Goal: Obtain resource: Obtain resource

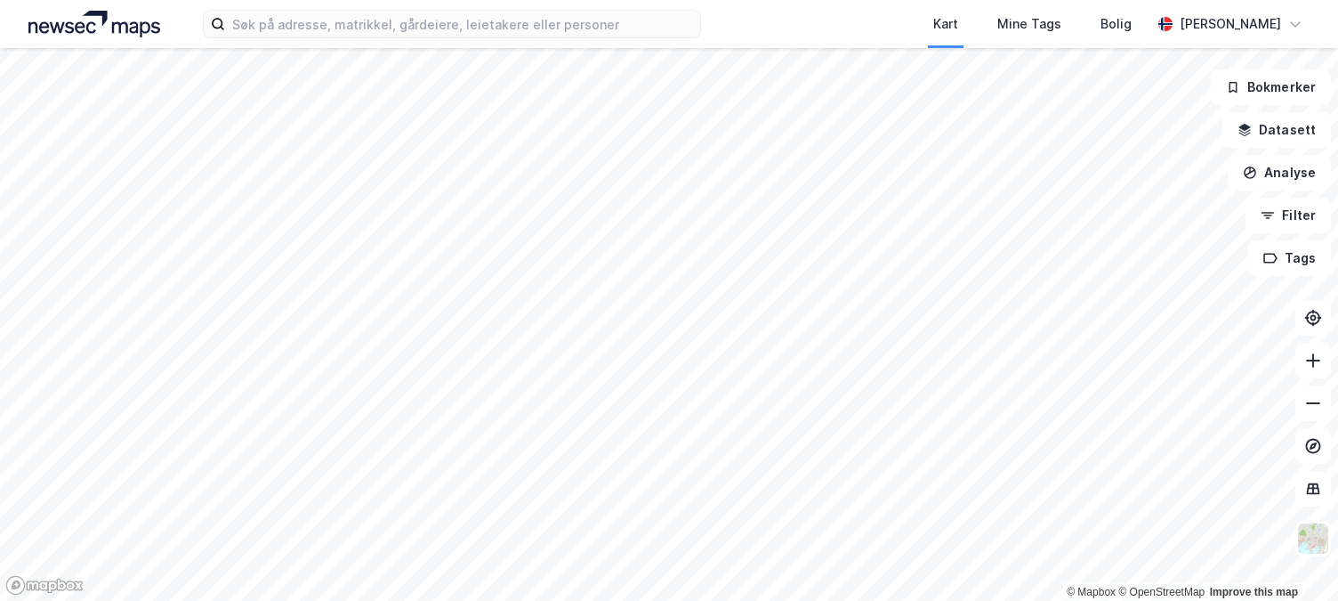
click at [1256, 89] on button "Bokmerker" at bounding box center [1271, 87] width 120 height 36
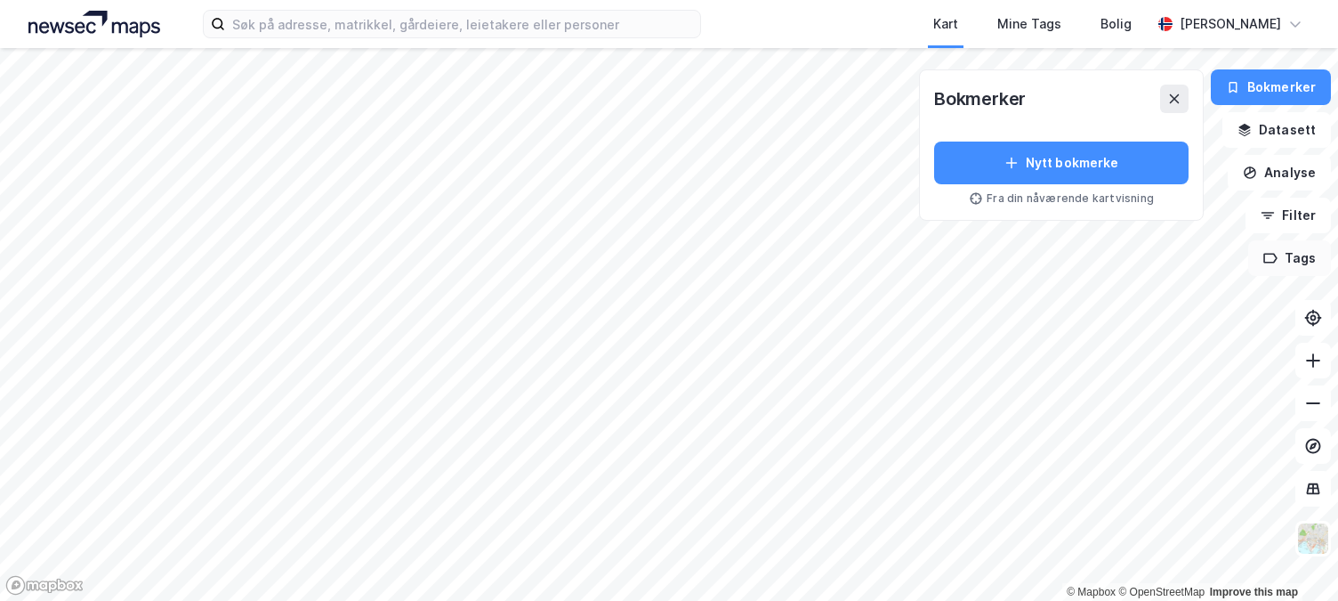
click at [1290, 250] on button "Tags" at bounding box center [1289, 258] width 83 height 36
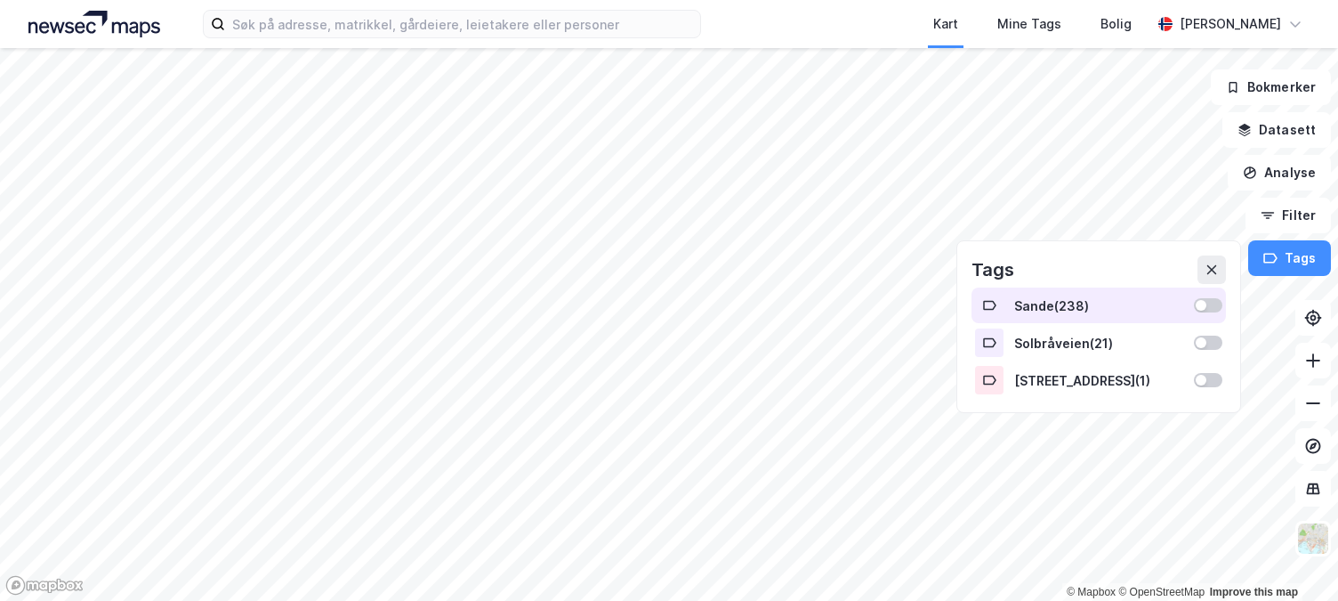
click at [1063, 317] on div "Sande ( 238 )" at bounding box center [1099, 305] width 255 height 36
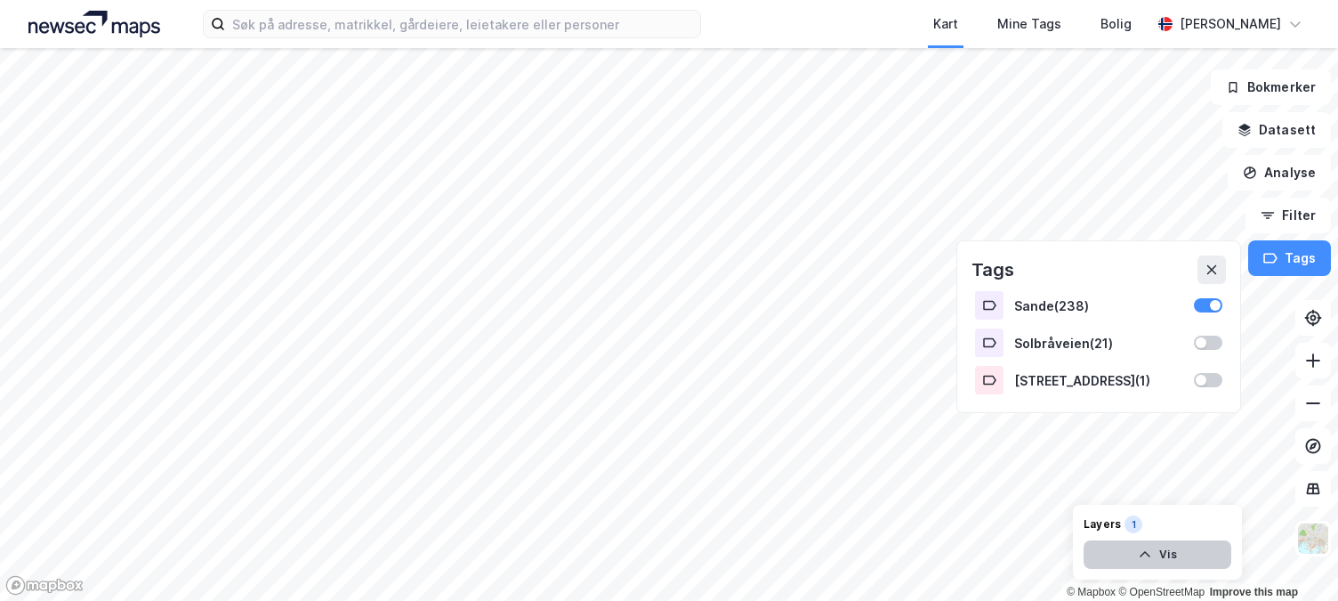
click at [1168, 553] on button "Vis" at bounding box center [1158, 554] width 148 height 28
click at [1033, 519] on div "Sande" at bounding box center [1042, 522] width 35 height 14
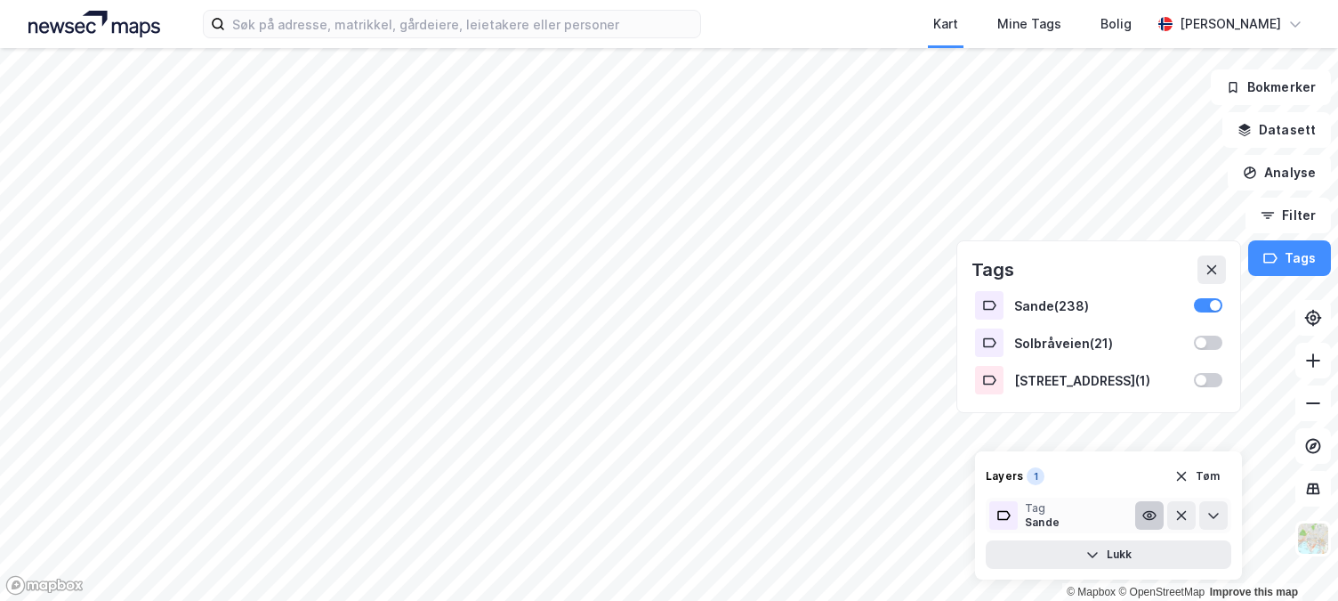
click at [1148, 512] on icon at bounding box center [1149, 516] width 12 height 8
click at [1214, 507] on button at bounding box center [1214, 515] width 28 height 28
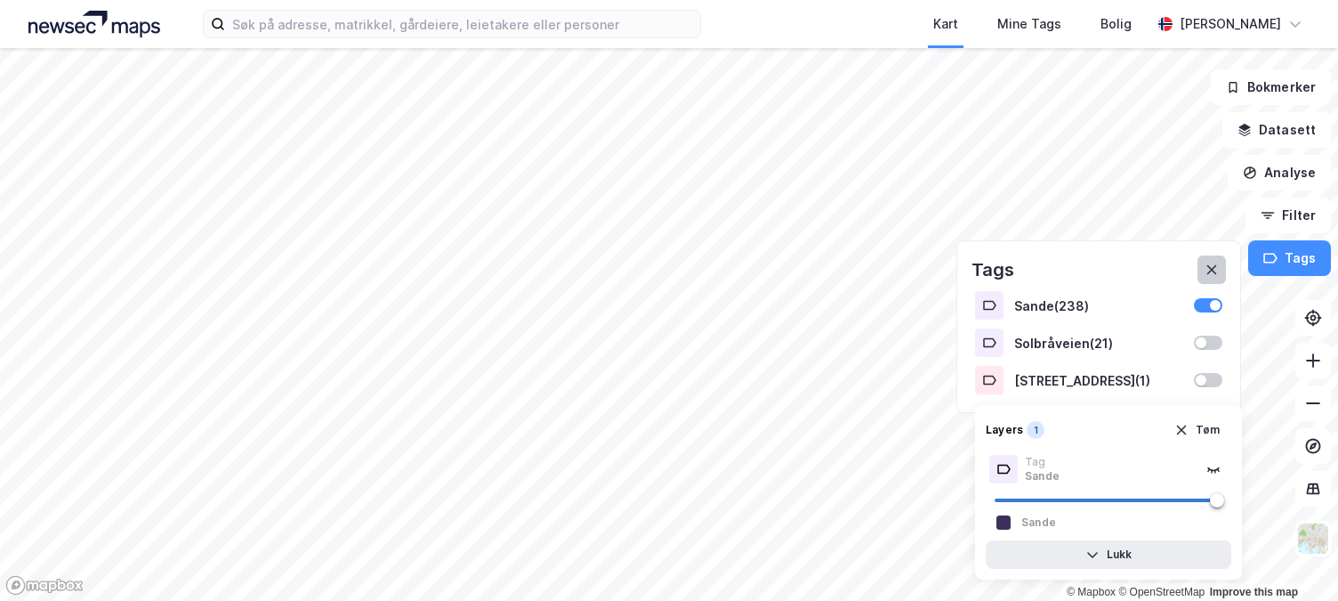
click at [1214, 260] on button at bounding box center [1212, 269] width 28 height 28
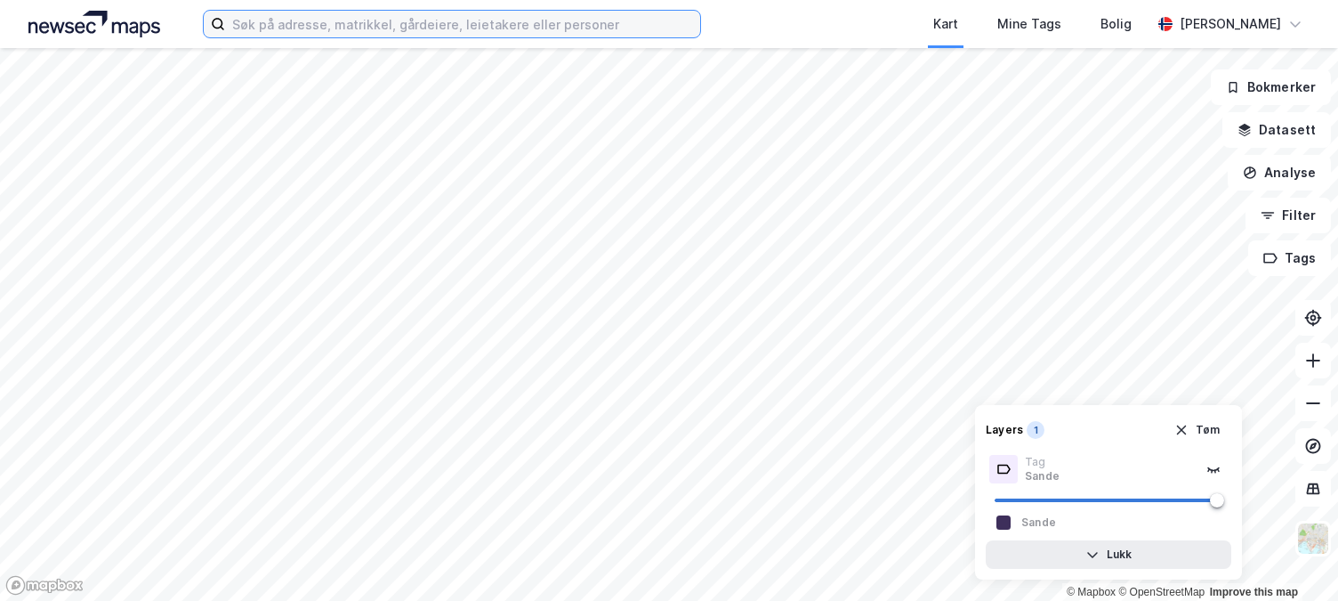
click at [375, 23] on input at bounding box center [462, 24] width 475 height 27
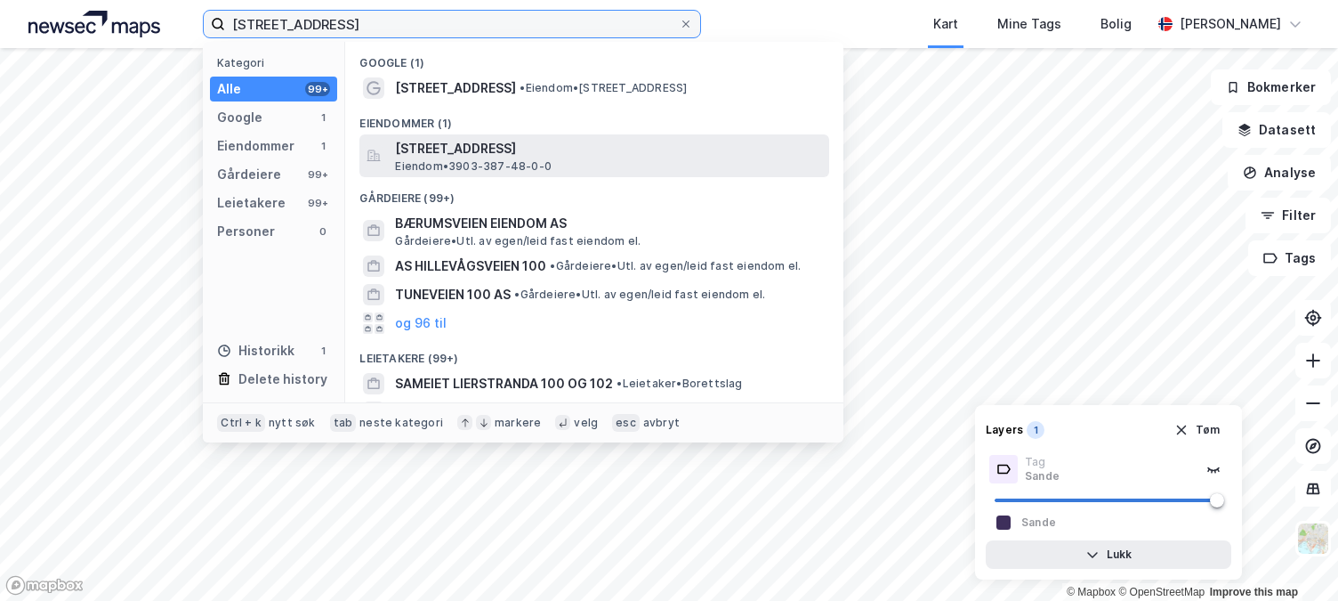
type input "[STREET_ADDRESS]"
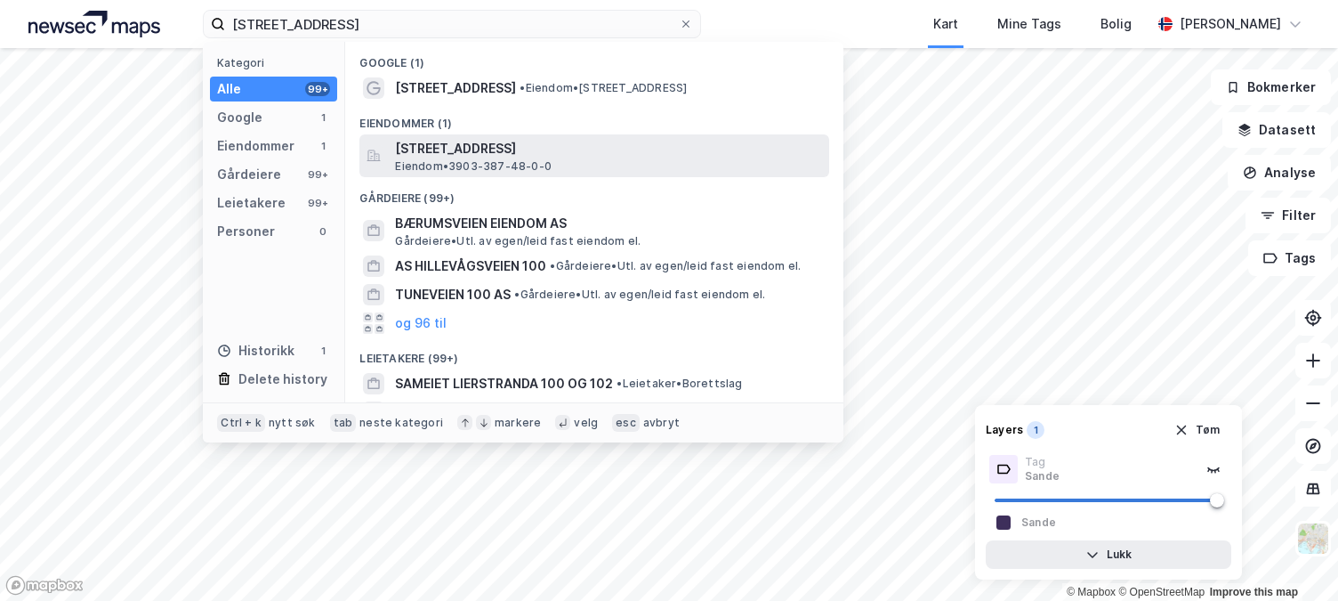
click at [432, 164] on span "Eiendom • 3903-387-48-0-0" at bounding box center [473, 166] width 157 height 14
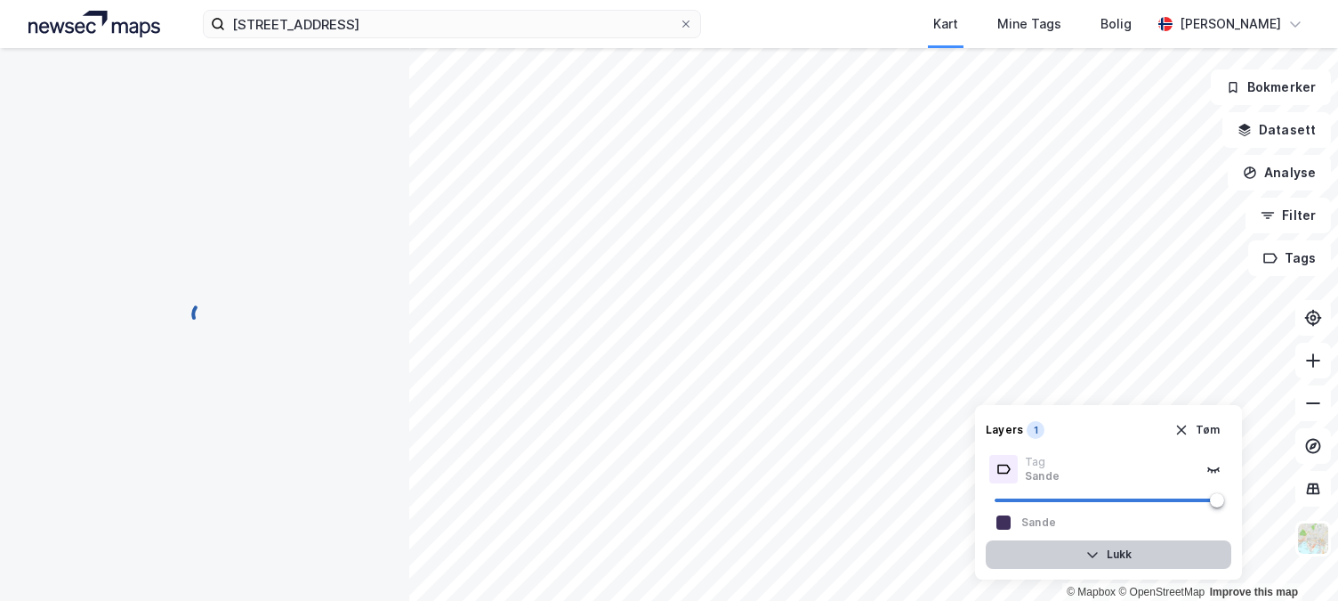
click at [1110, 558] on button "Lukk" at bounding box center [1109, 554] width 246 height 28
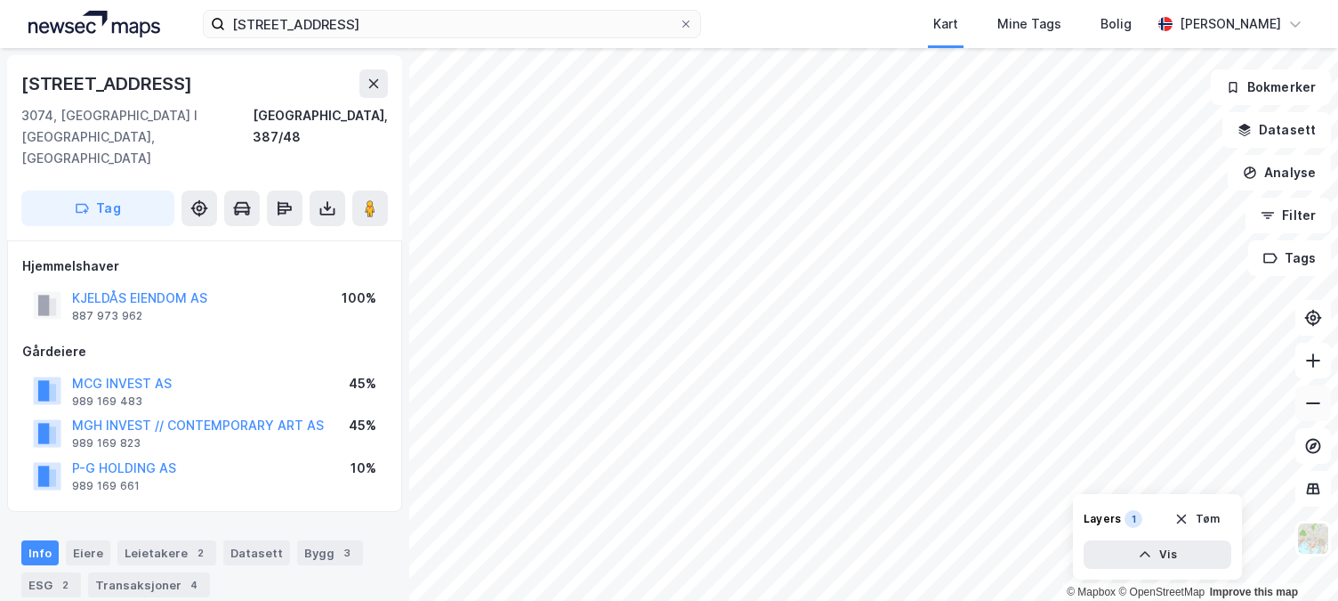
click at [1321, 405] on icon at bounding box center [1314, 403] width 18 height 18
click at [1273, 182] on button "Analyse" at bounding box center [1279, 173] width 103 height 36
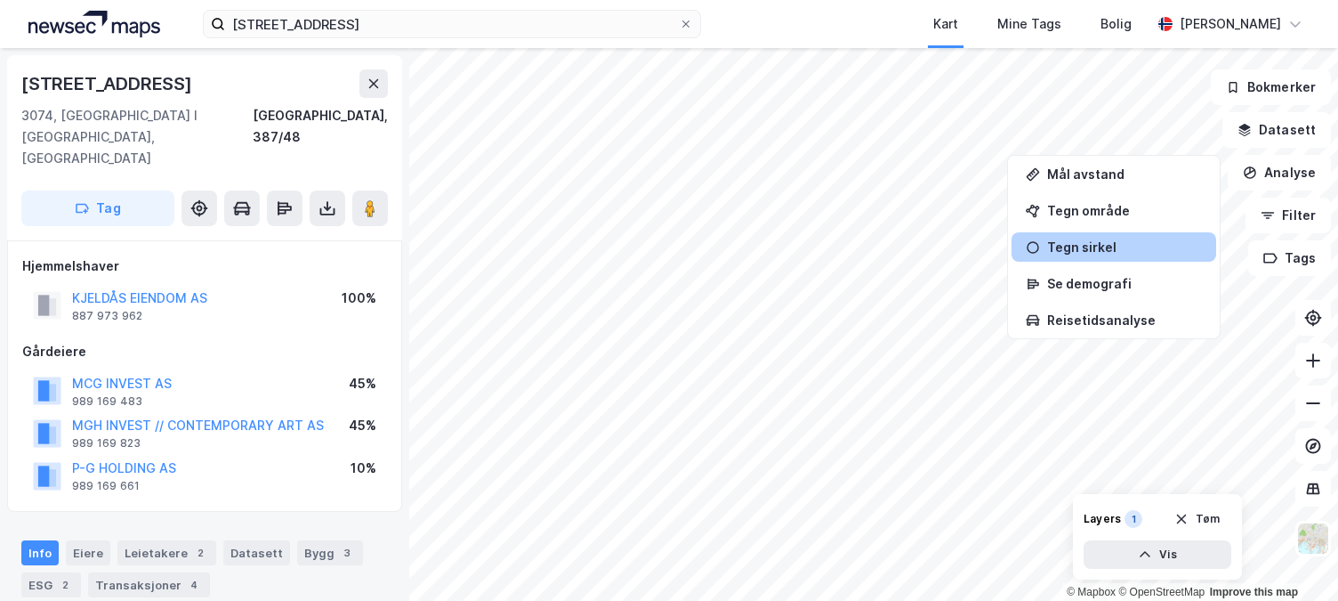
click at [1096, 254] on div "Tegn sirkel" at bounding box center [1124, 246] width 155 height 15
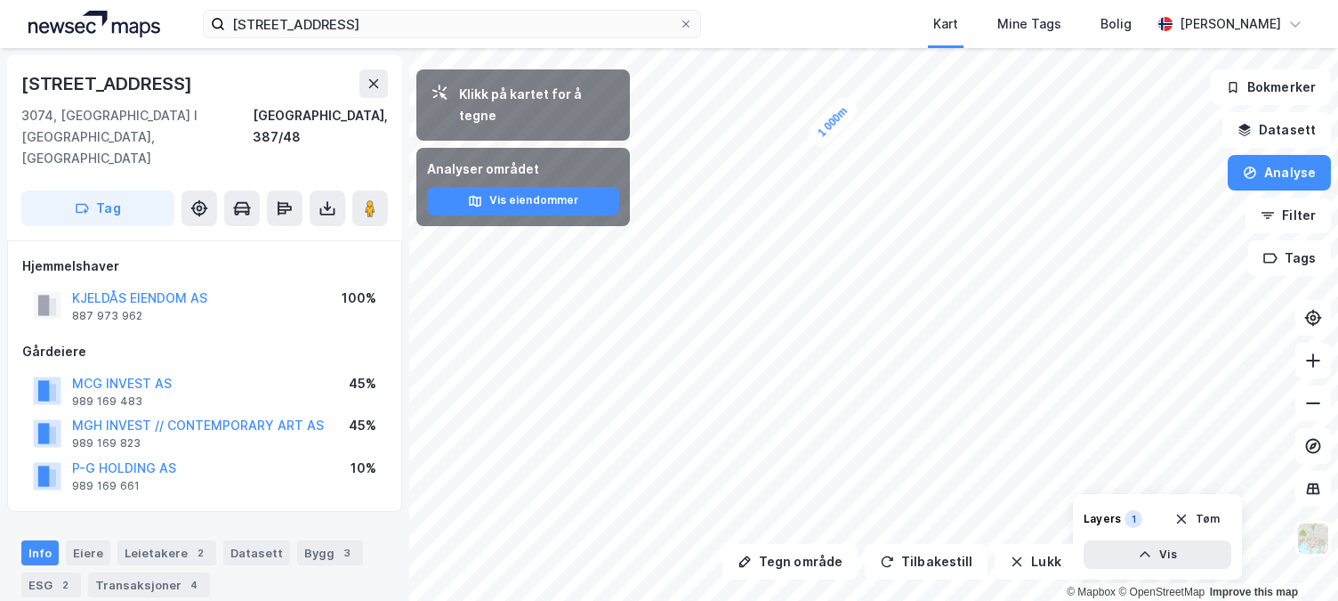
click at [488, 91] on div "Klikk på kartet for å tegne" at bounding box center [537, 105] width 157 height 43
click at [901, 566] on button "Tilbakestill" at bounding box center [926, 562] width 123 height 36
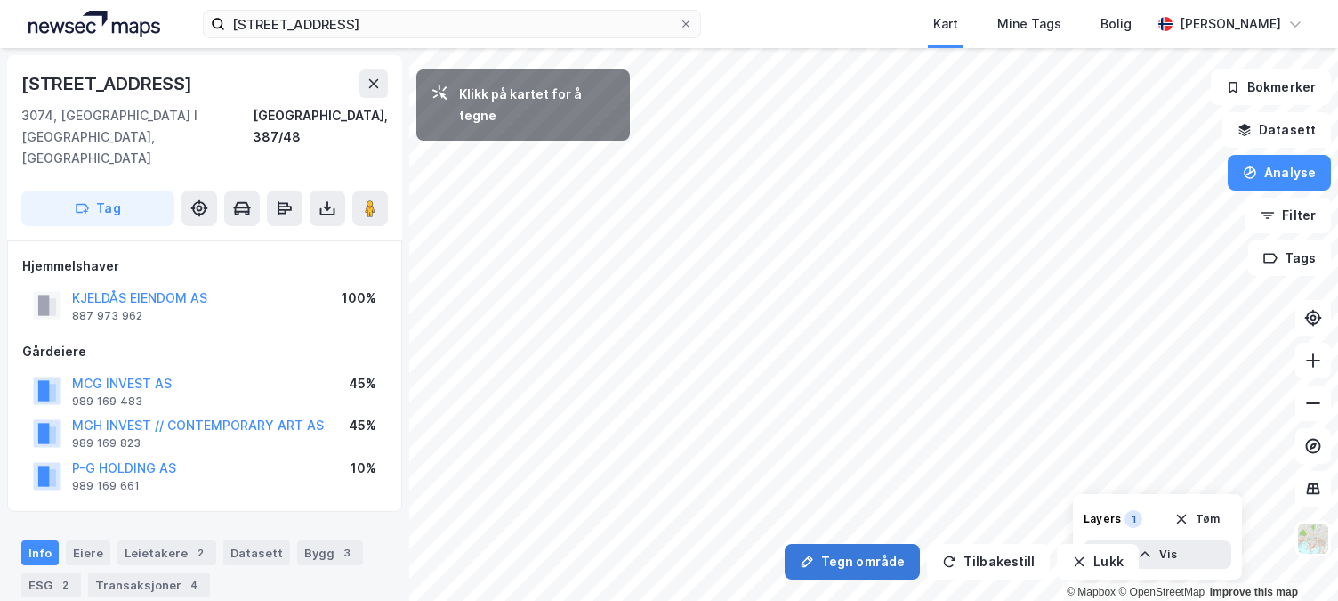
click at [842, 570] on button "Tegn område" at bounding box center [852, 562] width 135 height 36
click at [1306, 164] on button "Analyse" at bounding box center [1279, 173] width 103 height 36
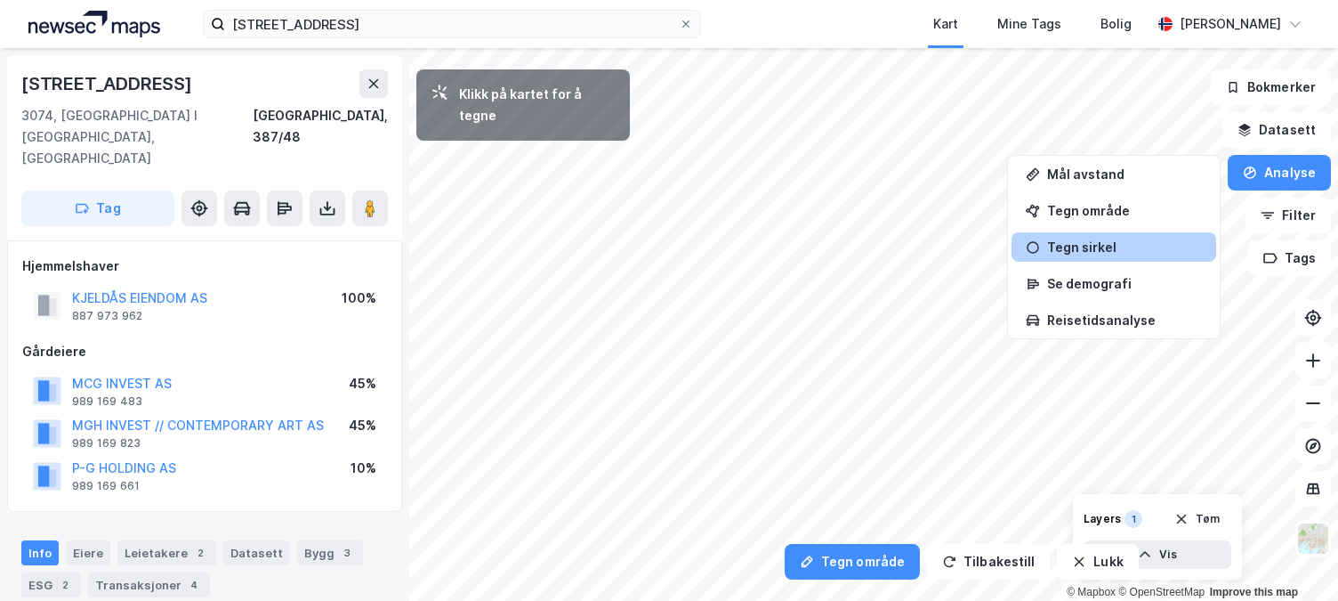
click at [1080, 242] on div "Tegn sirkel" at bounding box center [1124, 246] width 155 height 15
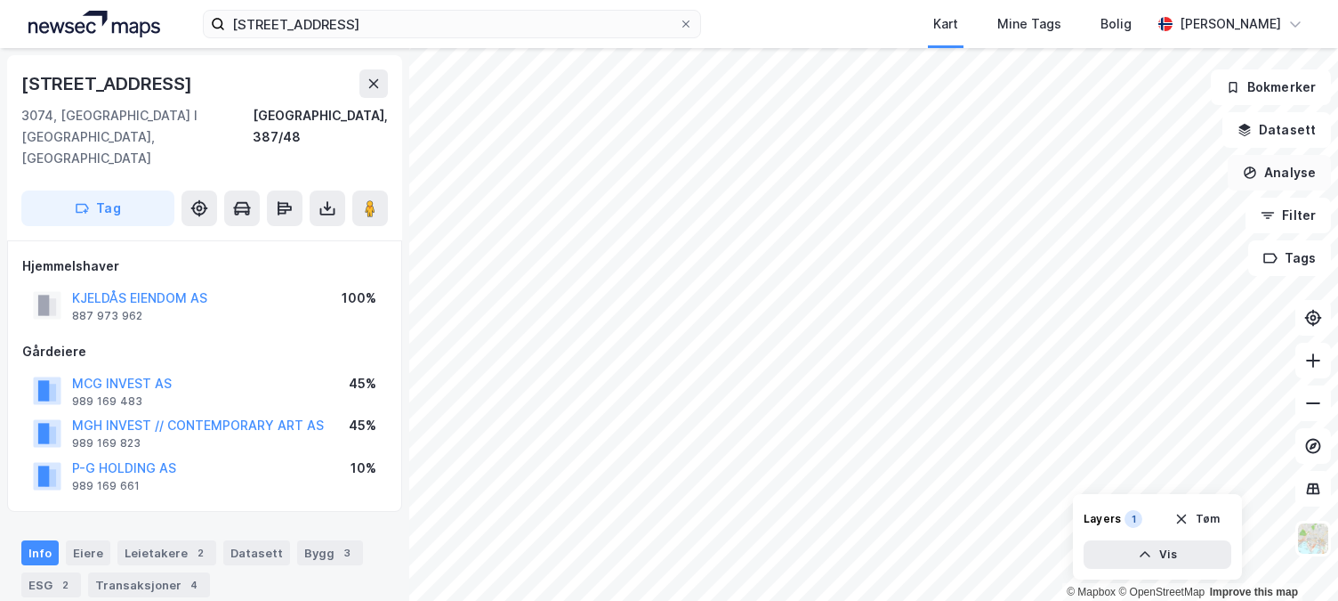
click at [1281, 182] on button "Analyse" at bounding box center [1279, 173] width 103 height 36
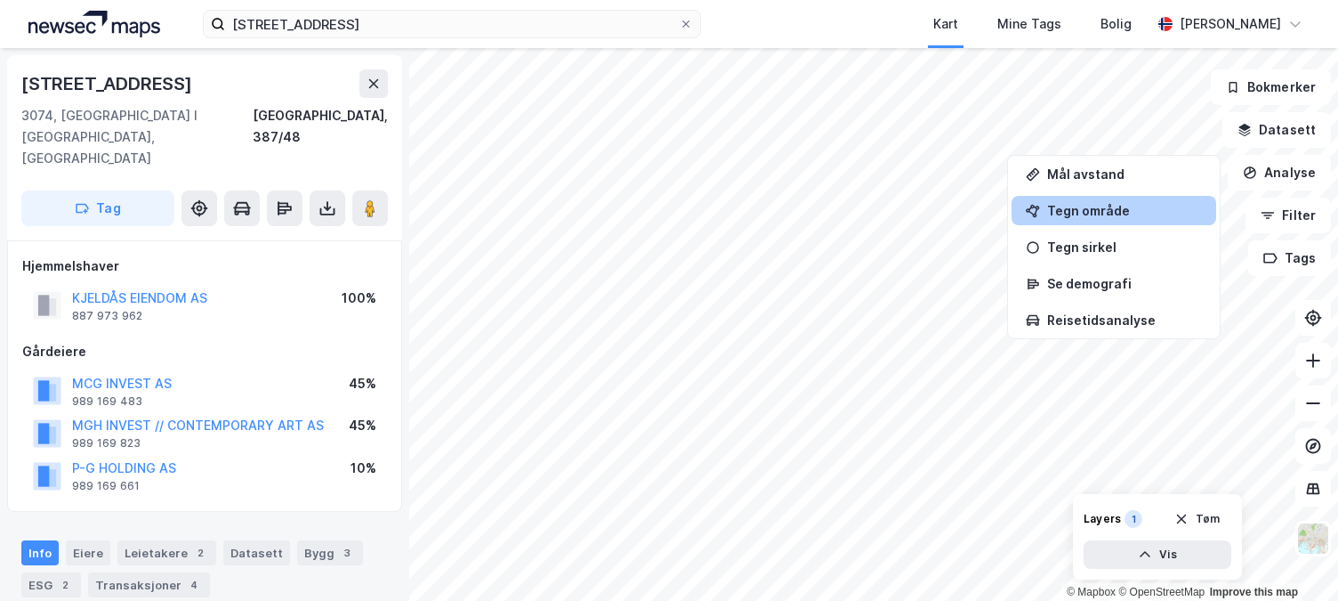
click at [1106, 214] on div "Tegn område" at bounding box center [1124, 210] width 155 height 15
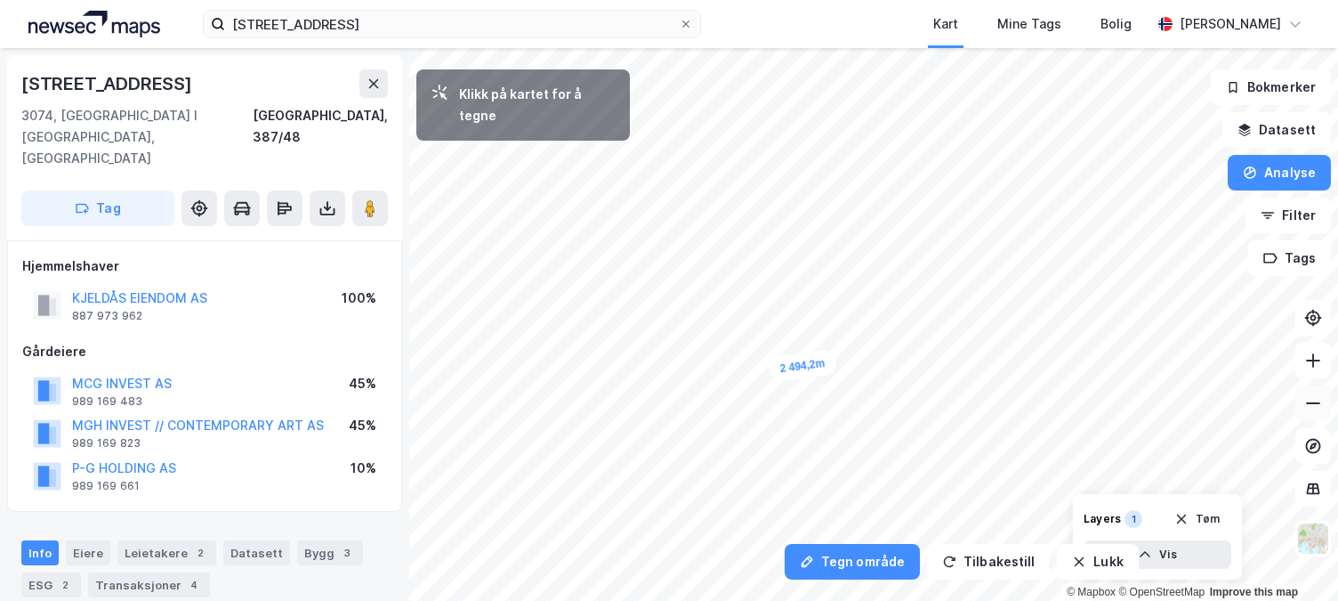
click at [1309, 400] on icon at bounding box center [1314, 403] width 18 height 18
click at [1313, 359] on icon at bounding box center [1314, 361] width 18 height 18
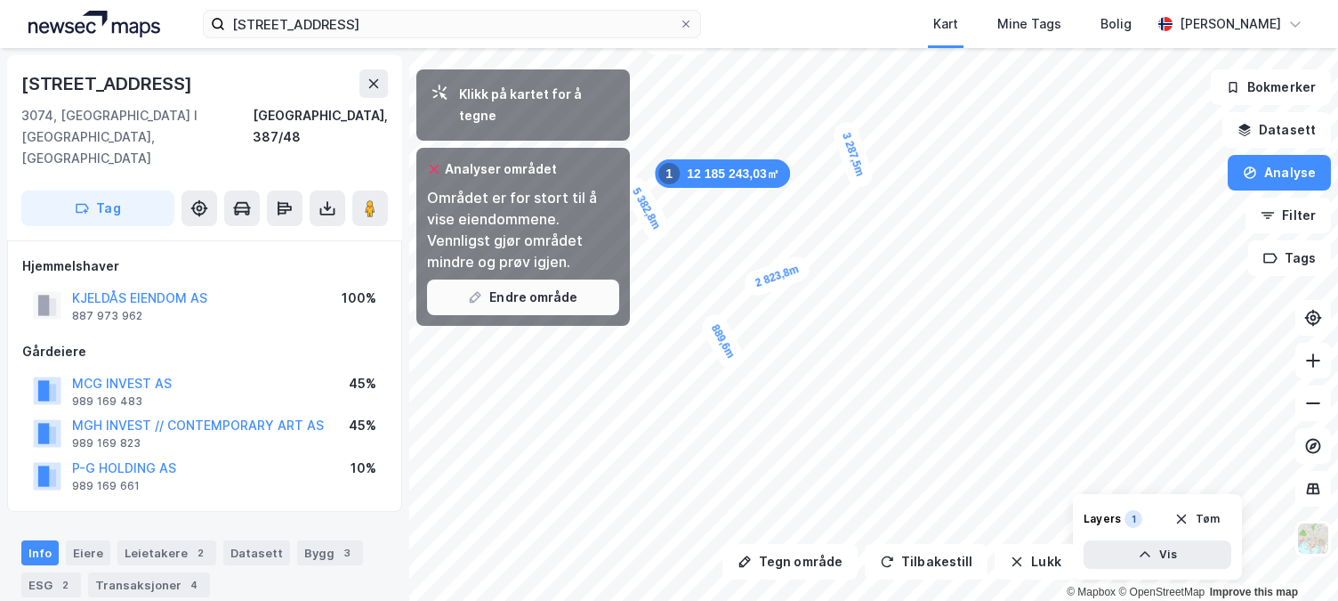
click at [518, 285] on button "Endre område" at bounding box center [523, 297] width 192 height 36
click at [905, 560] on button "Tilbakestill" at bounding box center [926, 562] width 123 height 36
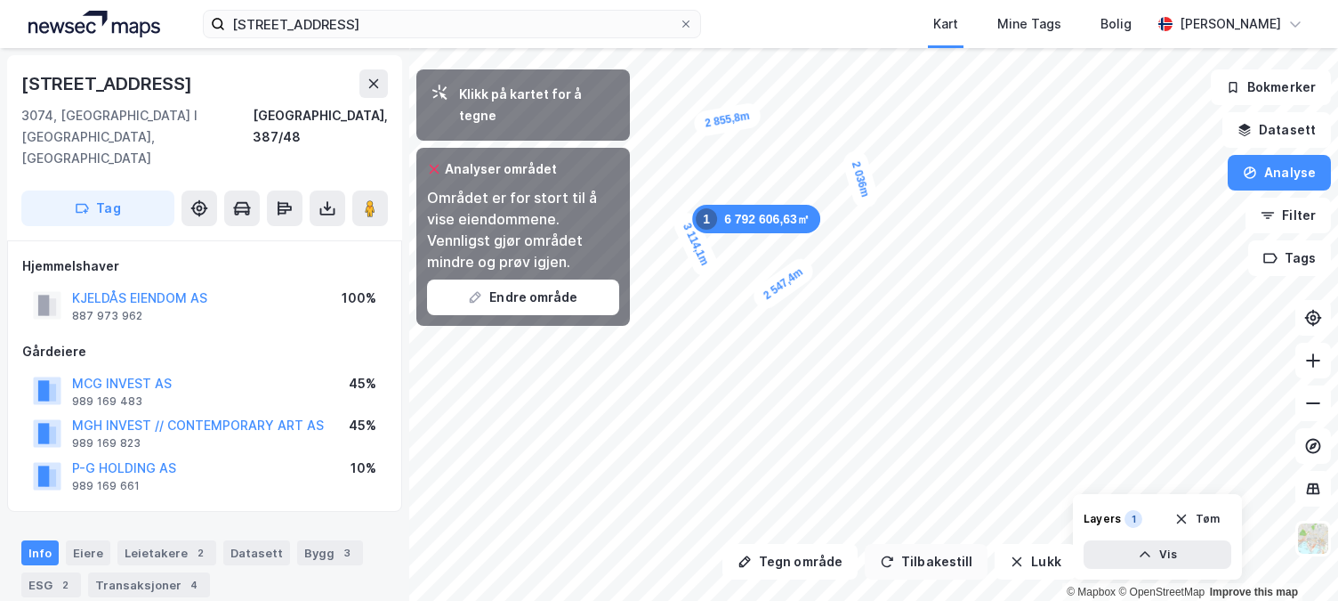
click at [907, 571] on button "Tilbakestill" at bounding box center [926, 562] width 123 height 36
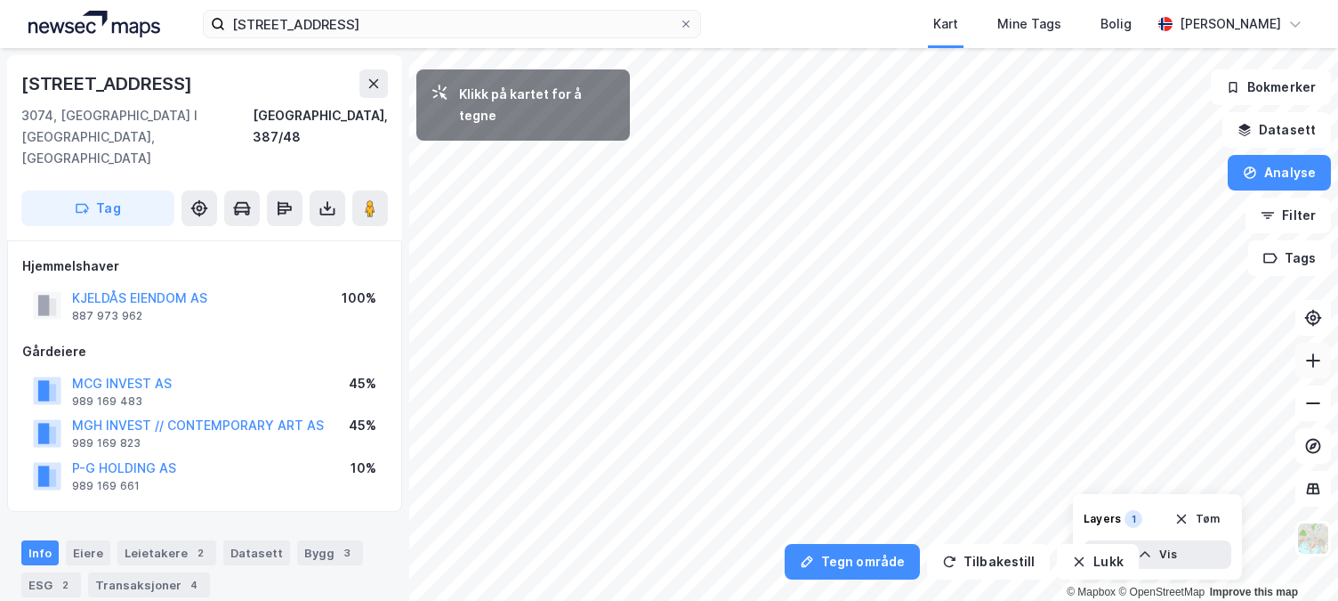
click at [1324, 348] on button at bounding box center [1314, 361] width 36 height 36
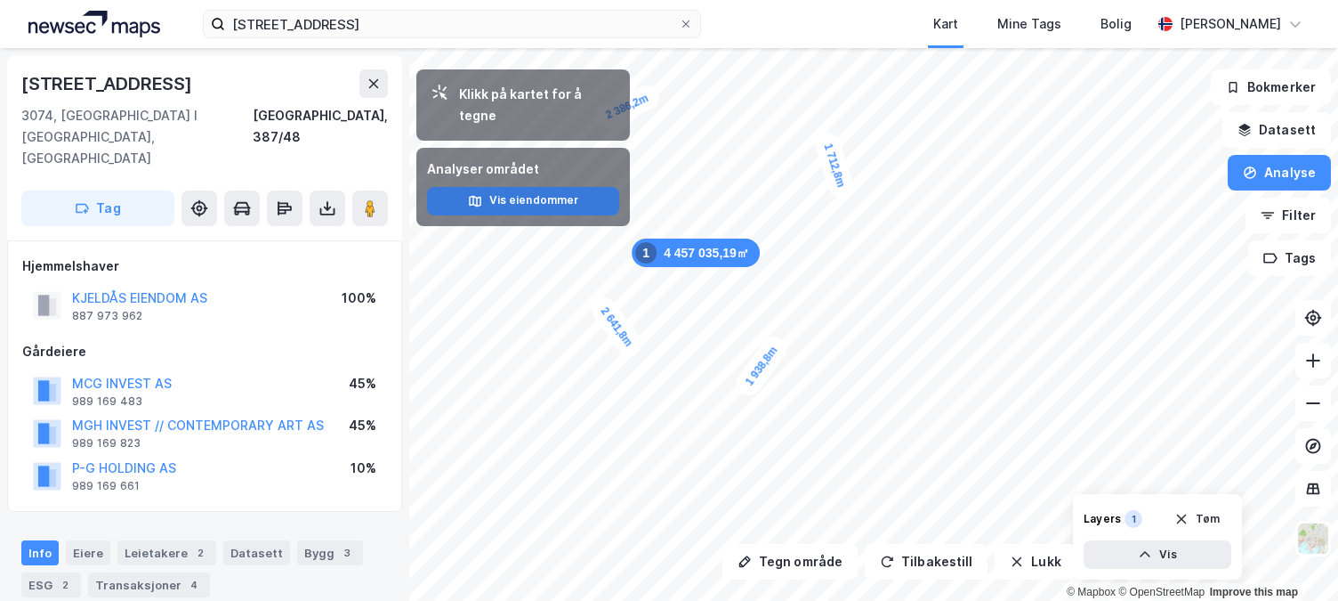
click at [511, 187] on button "Vis eiendommer" at bounding box center [523, 201] width 192 height 28
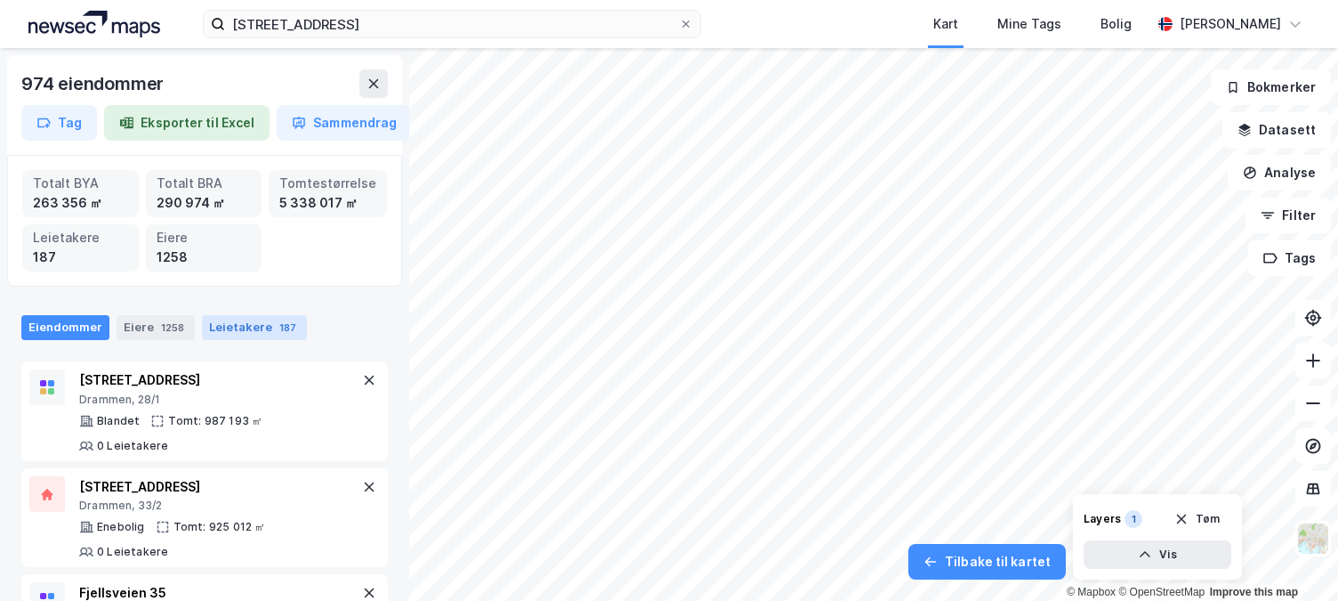
click at [243, 326] on div "Leietakere 187" at bounding box center [254, 327] width 105 height 25
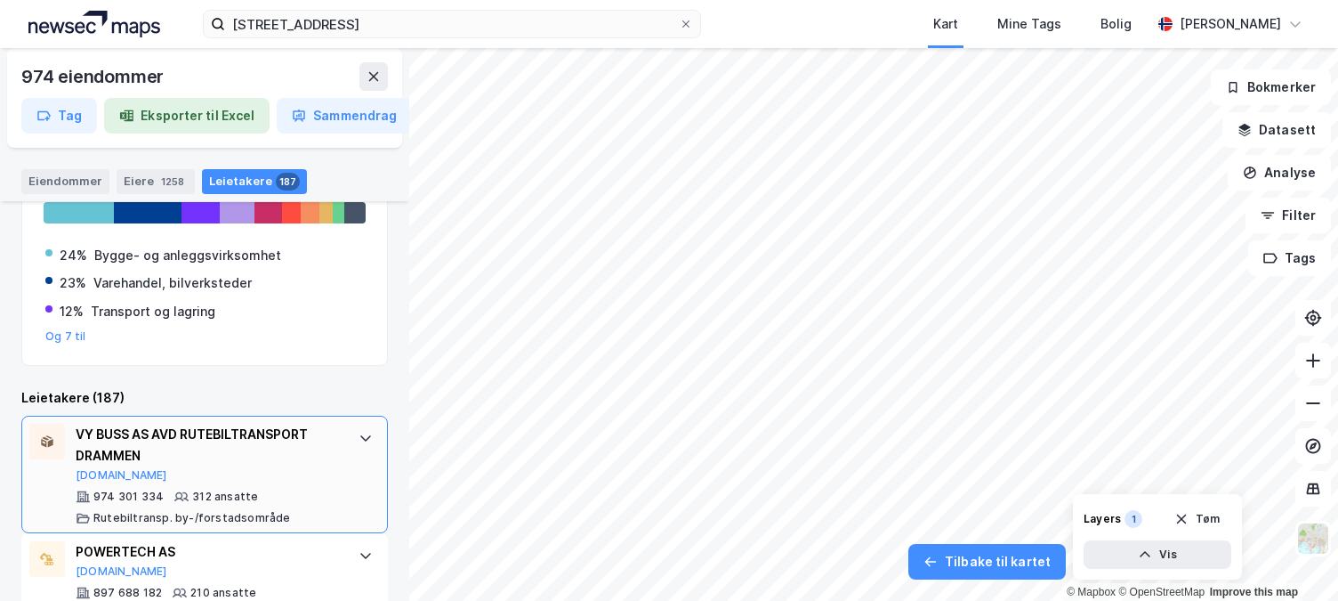
scroll to position [356, 0]
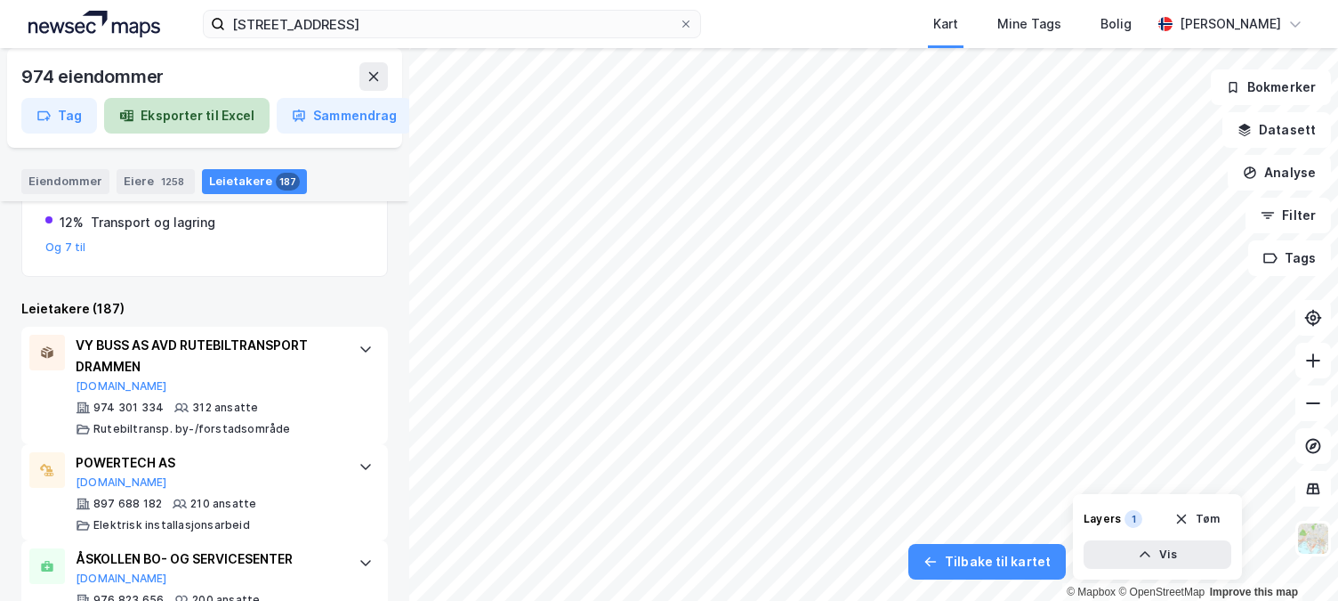
click at [169, 107] on button "Eksporter til Excel" at bounding box center [187, 116] width 166 height 36
click at [1282, 217] on button "Filter" at bounding box center [1288, 216] width 85 height 36
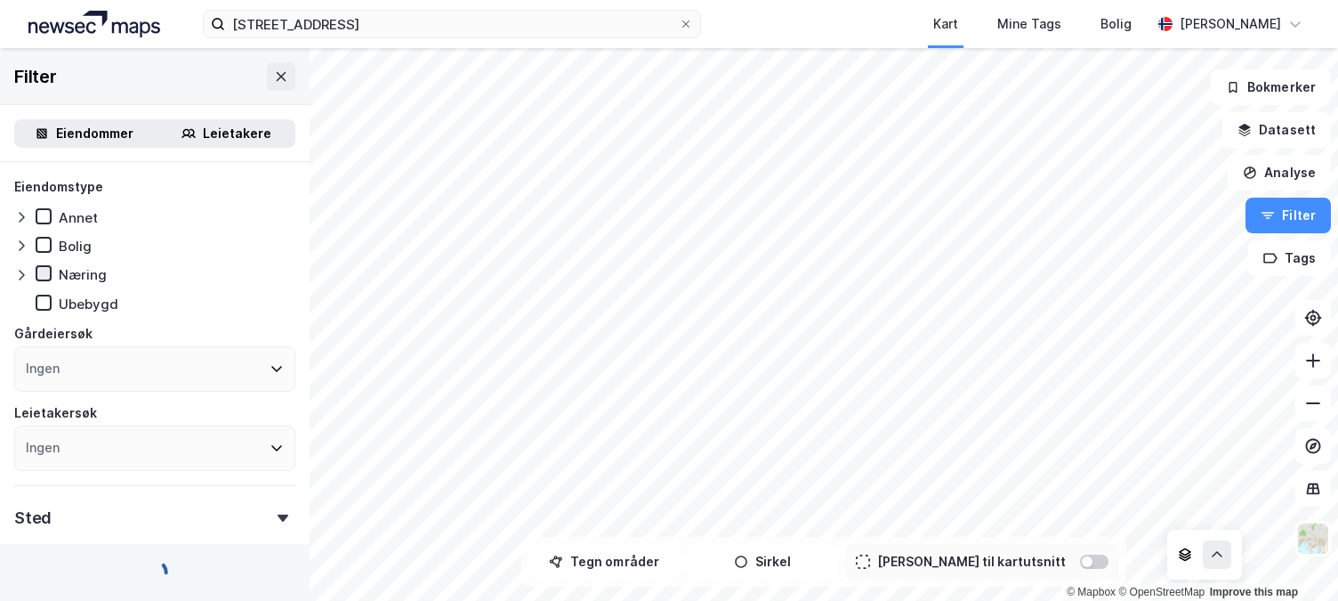
click at [38, 271] on icon at bounding box center [43, 273] width 12 height 12
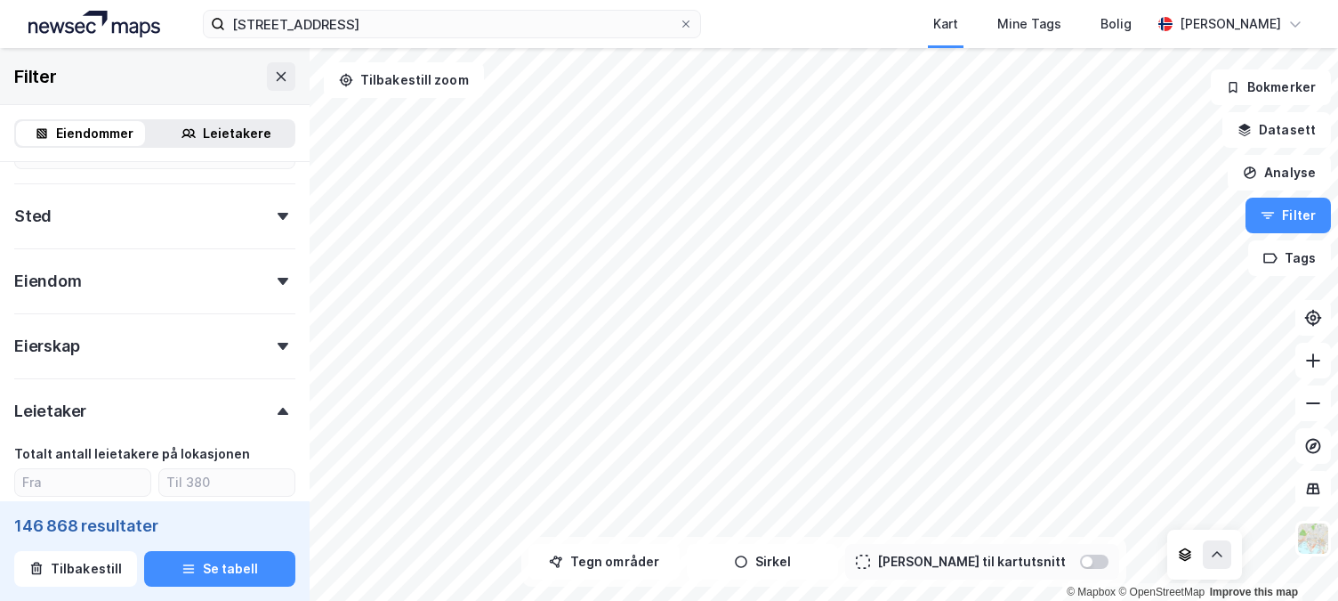
click at [228, 421] on div "Leietaker" at bounding box center [154, 403] width 281 height 51
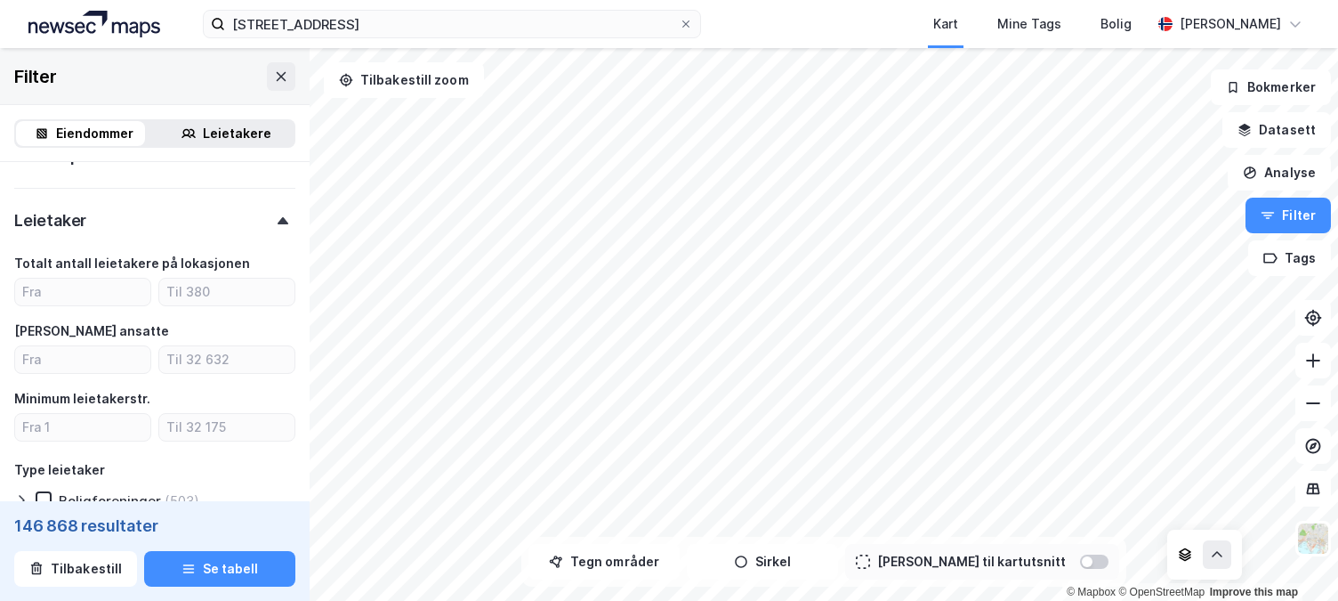
click at [71, 362] on div "Eiendomstype Annet (7 512) Bolig (1 706 156) [DEMOGRAPHIC_DATA] (146 868) Ubeby…" at bounding box center [154, 211] width 281 height 1055
click at [49, 360] on input "number" at bounding box center [82, 359] width 135 height 27
type input "10"
click at [242, 360] on input "number" at bounding box center [226, 359] width 135 height 27
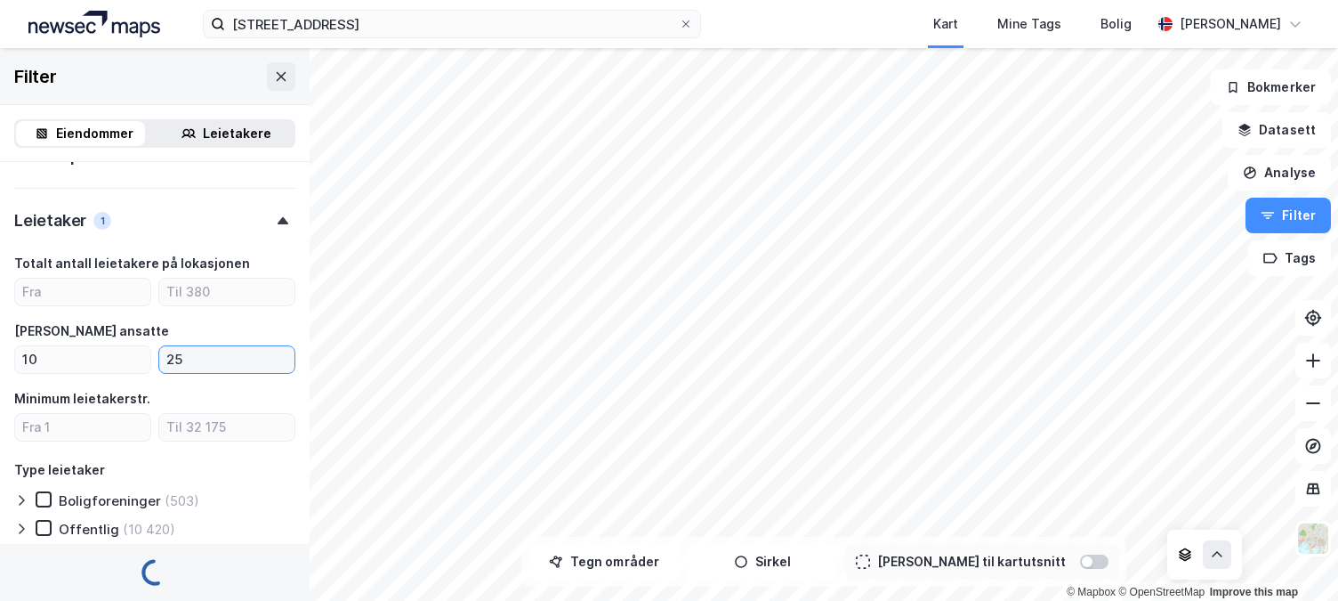
type input "25"
click at [43, 550] on icon at bounding box center [43, 556] width 12 height 12
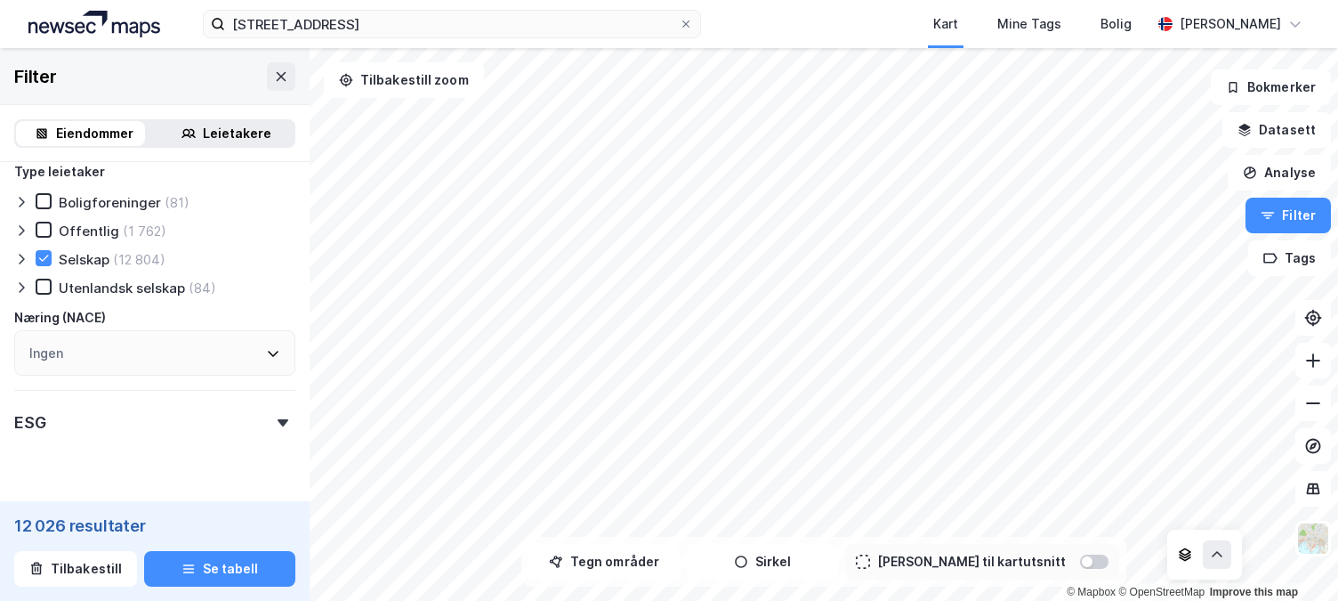
scroll to position [833, 0]
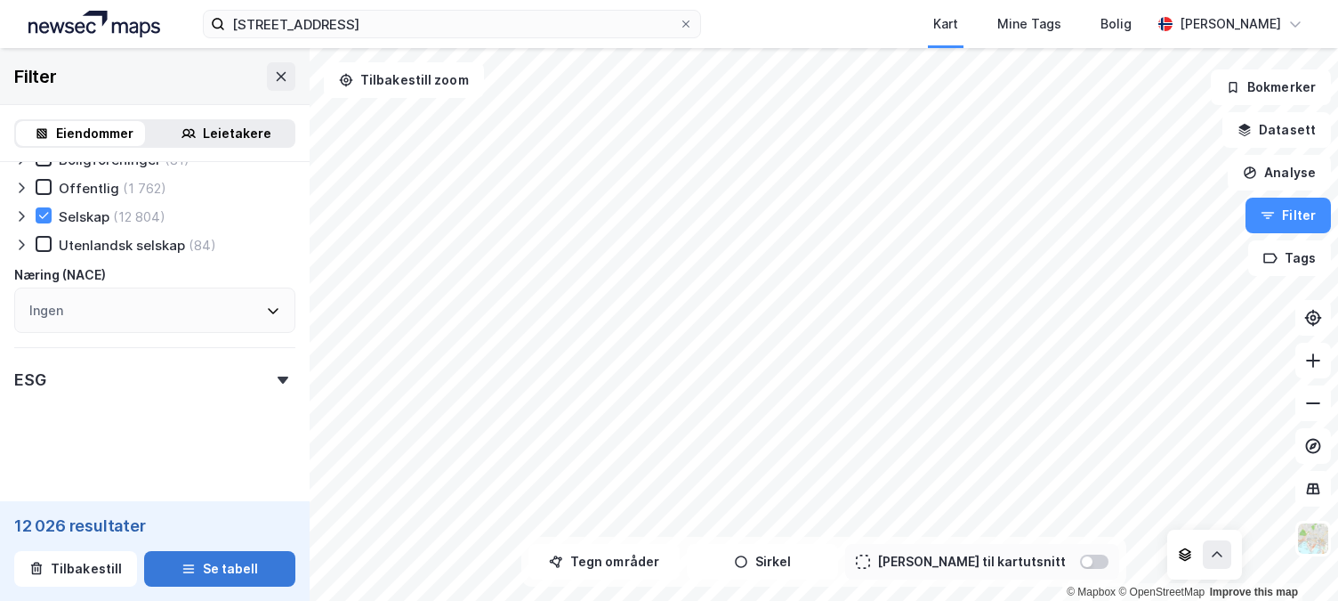
click at [197, 567] on button "Se tabell" at bounding box center [219, 569] width 151 height 36
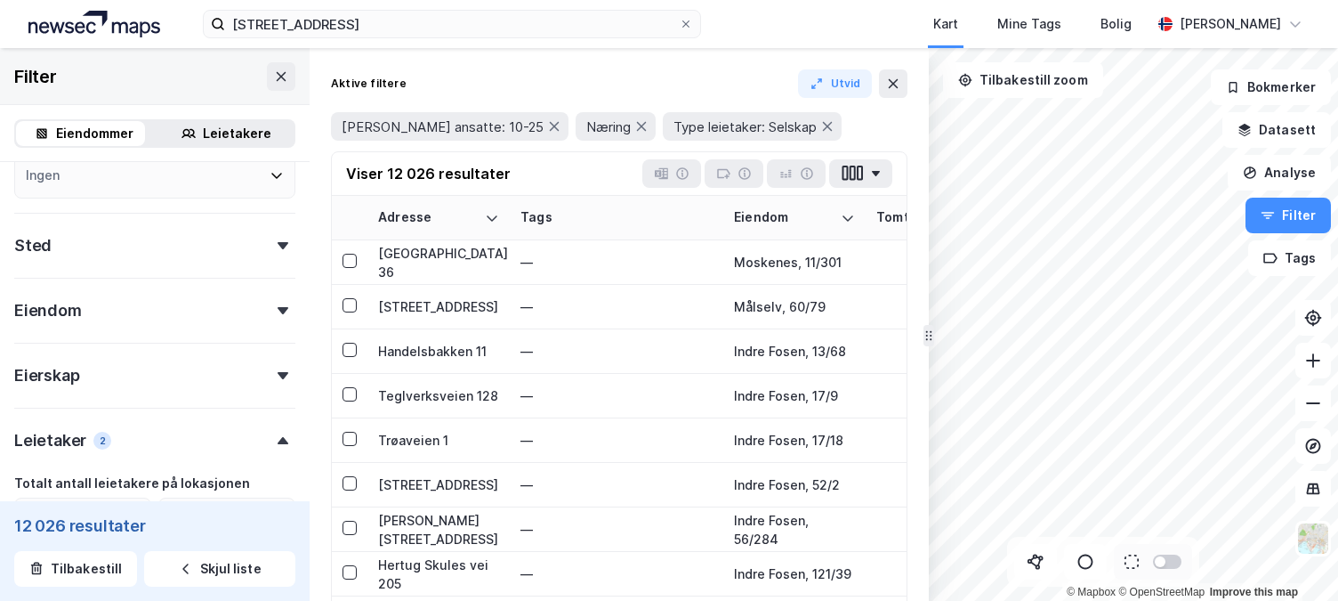
scroll to position [267, 0]
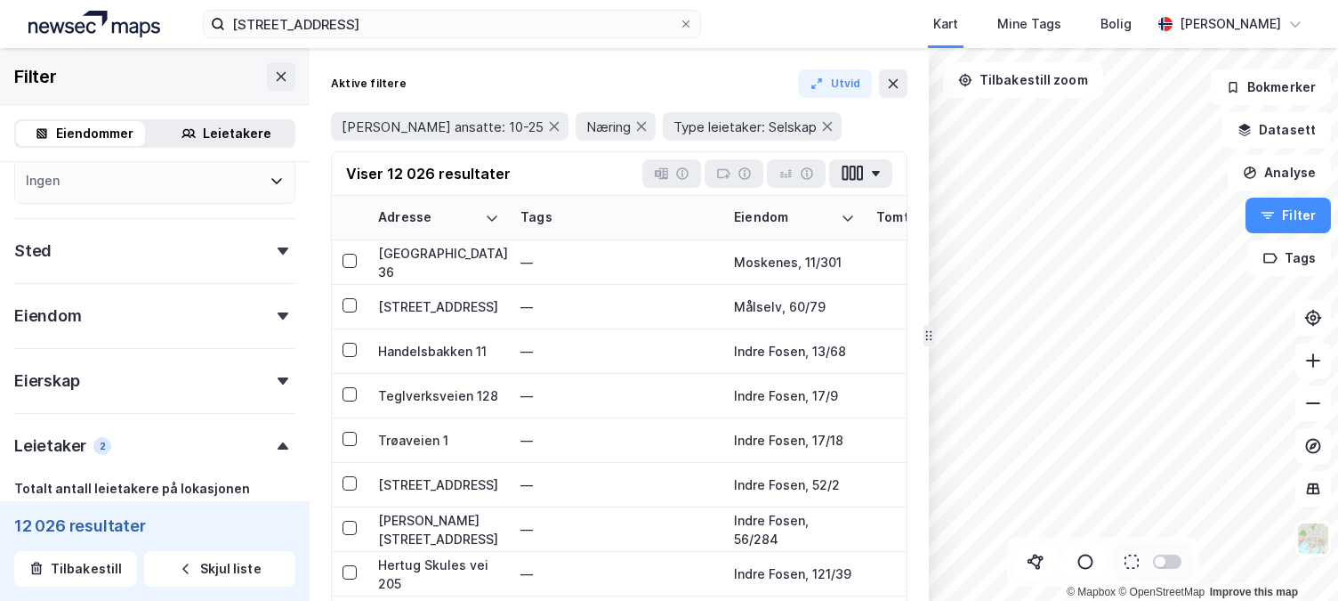
click at [278, 252] on icon at bounding box center [283, 250] width 11 height 7
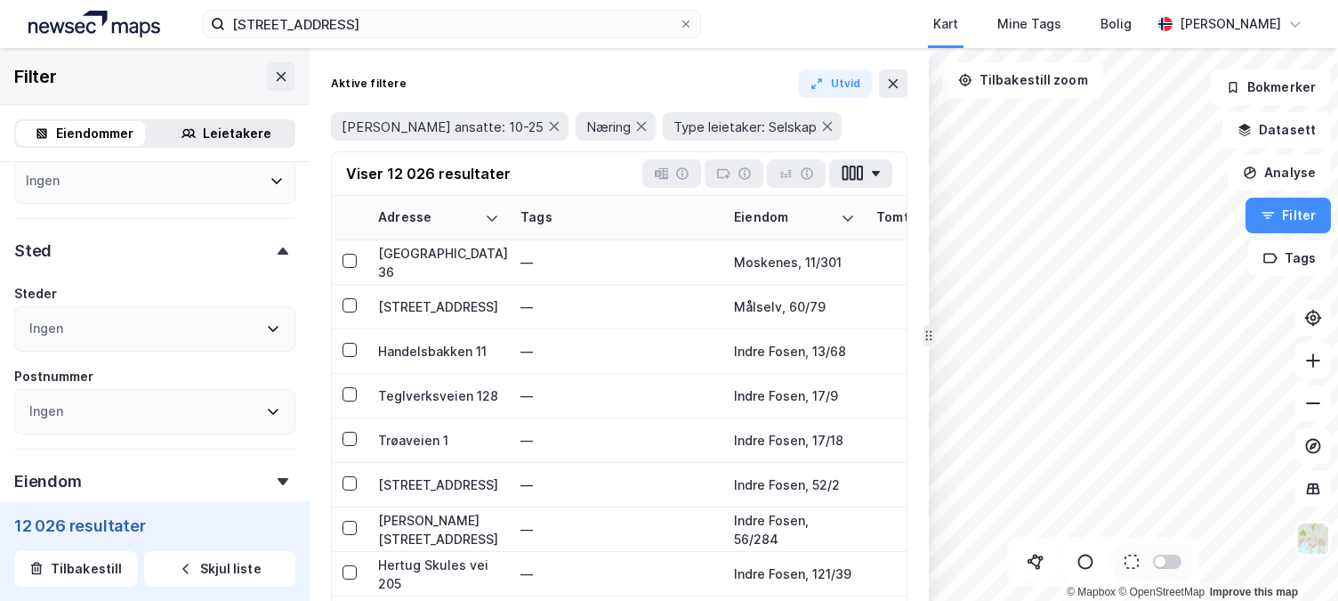
click at [251, 324] on div "Ingen" at bounding box center [154, 328] width 281 height 45
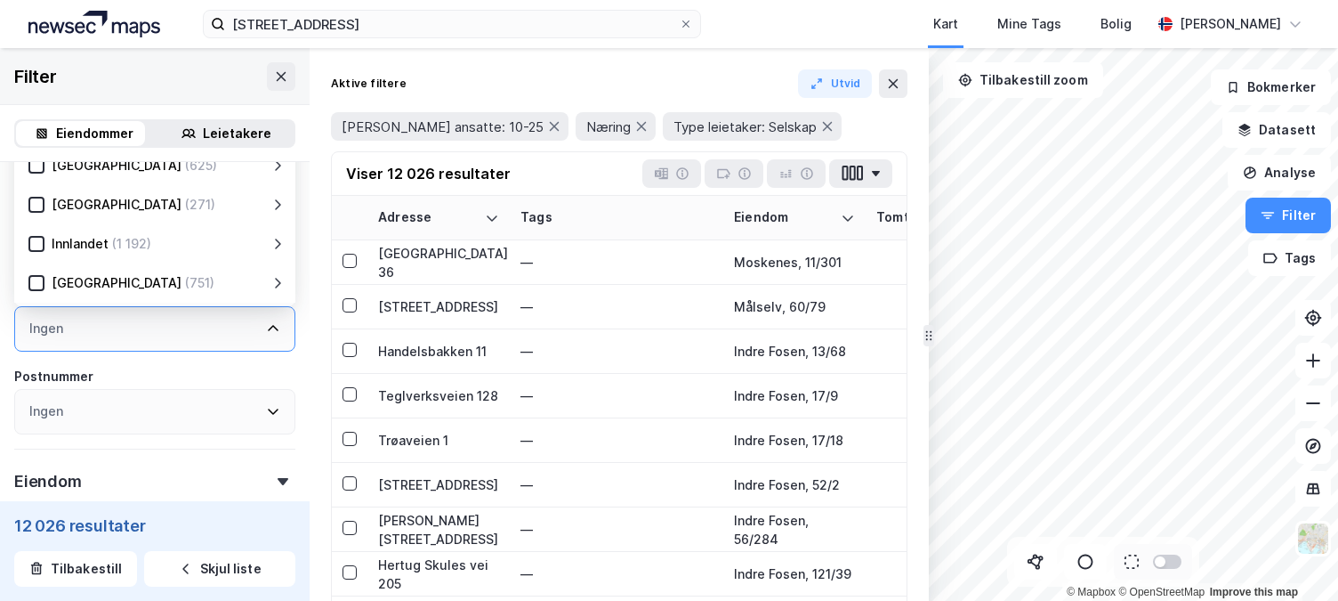
scroll to position [250, 0]
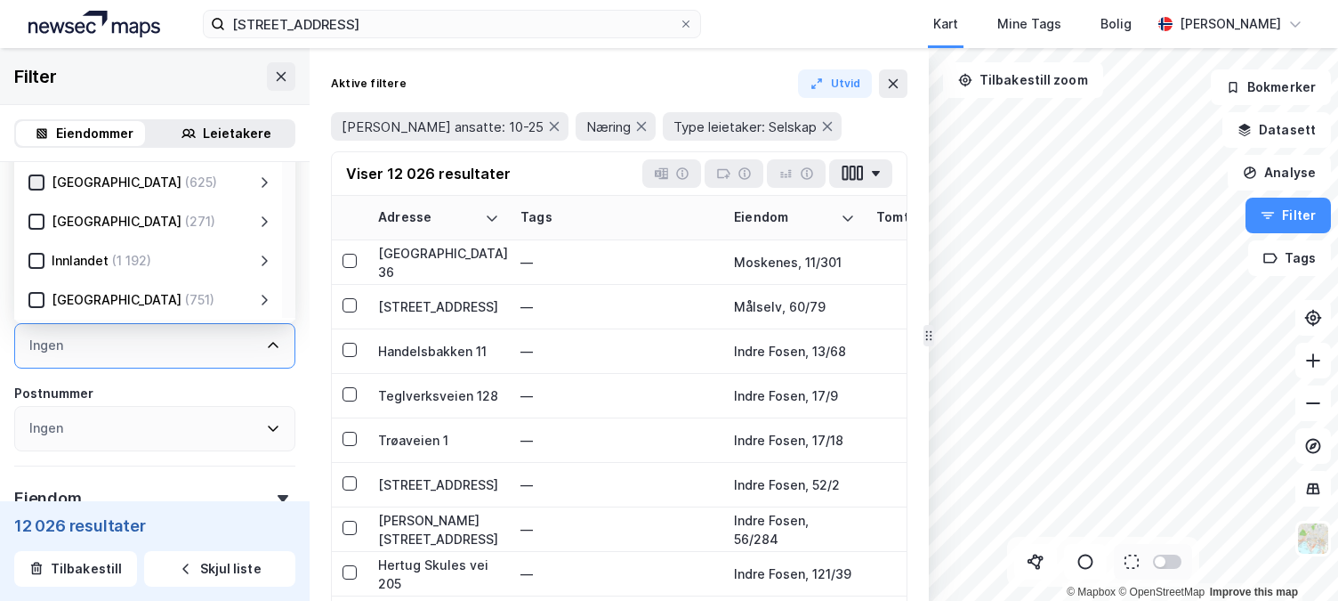
click at [43, 185] on div at bounding box center [36, 182] width 16 height 16
click at [266, 424] on icon at bounding box center [273, 428] width 14 height 14
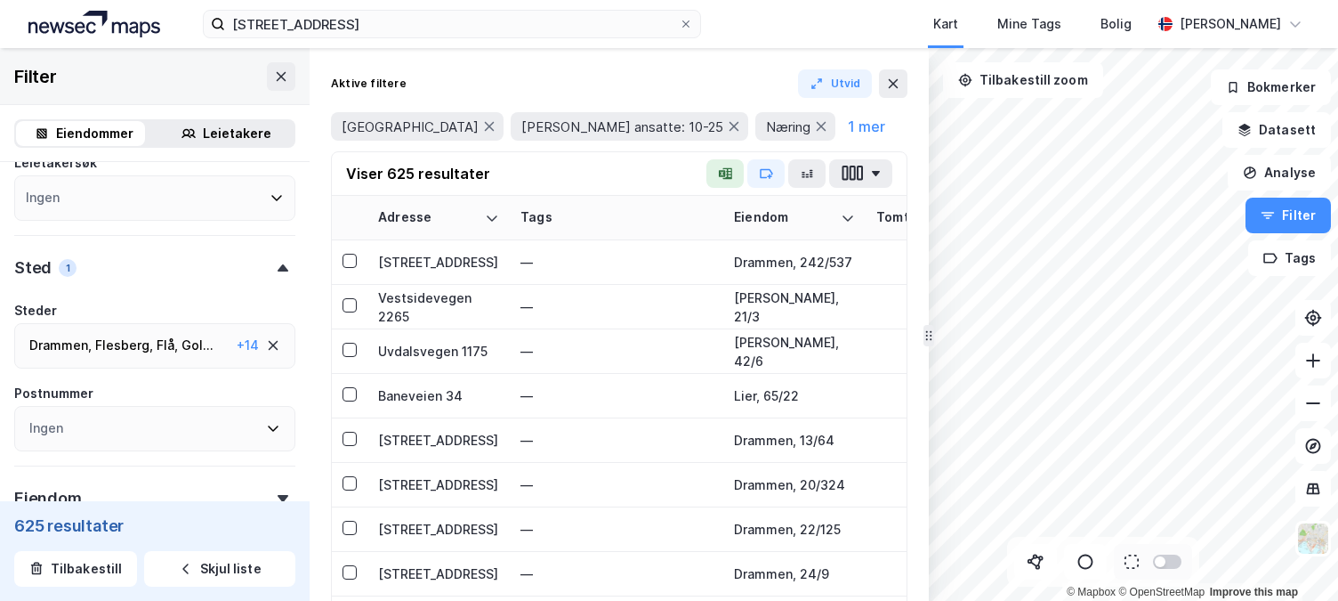
scroll to position [266, 0]
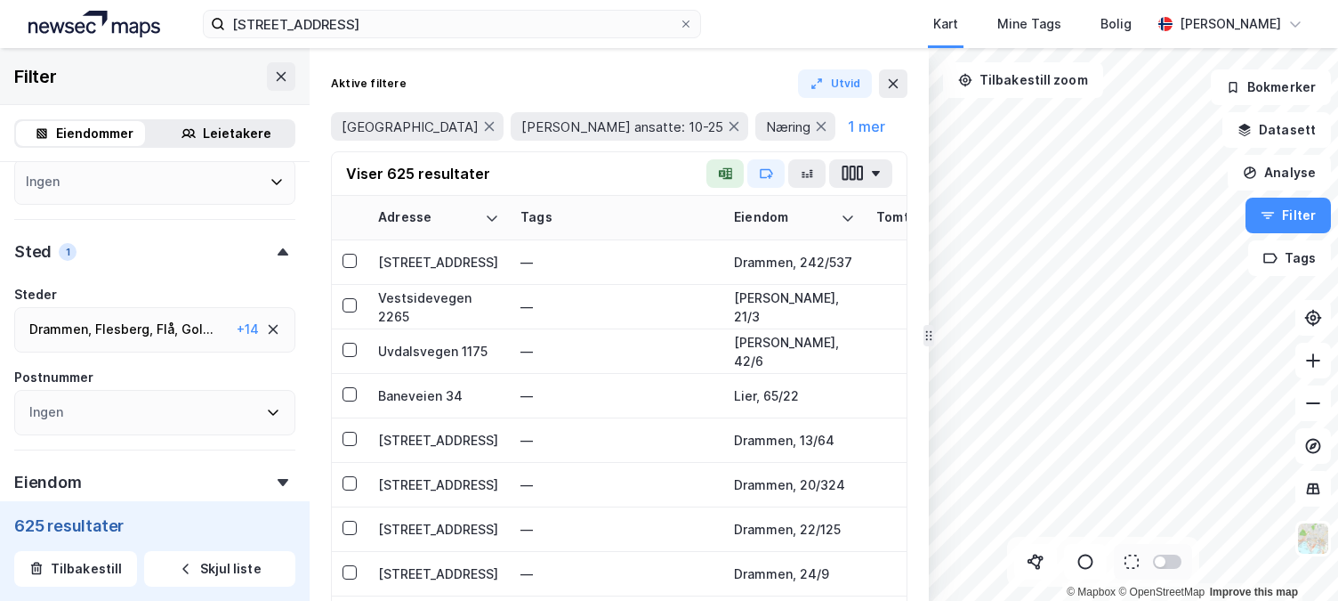
click at [266, 405] on icon at bounding box center [273, 412] width 14 height 14
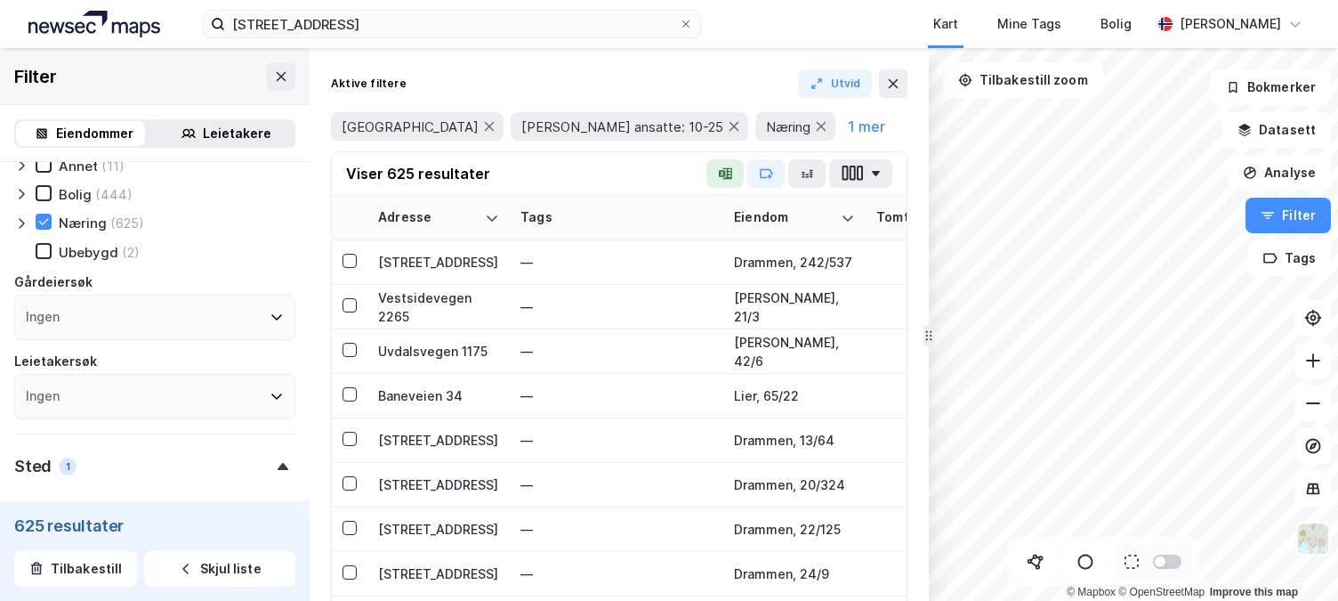
scroll to position [141, 0]
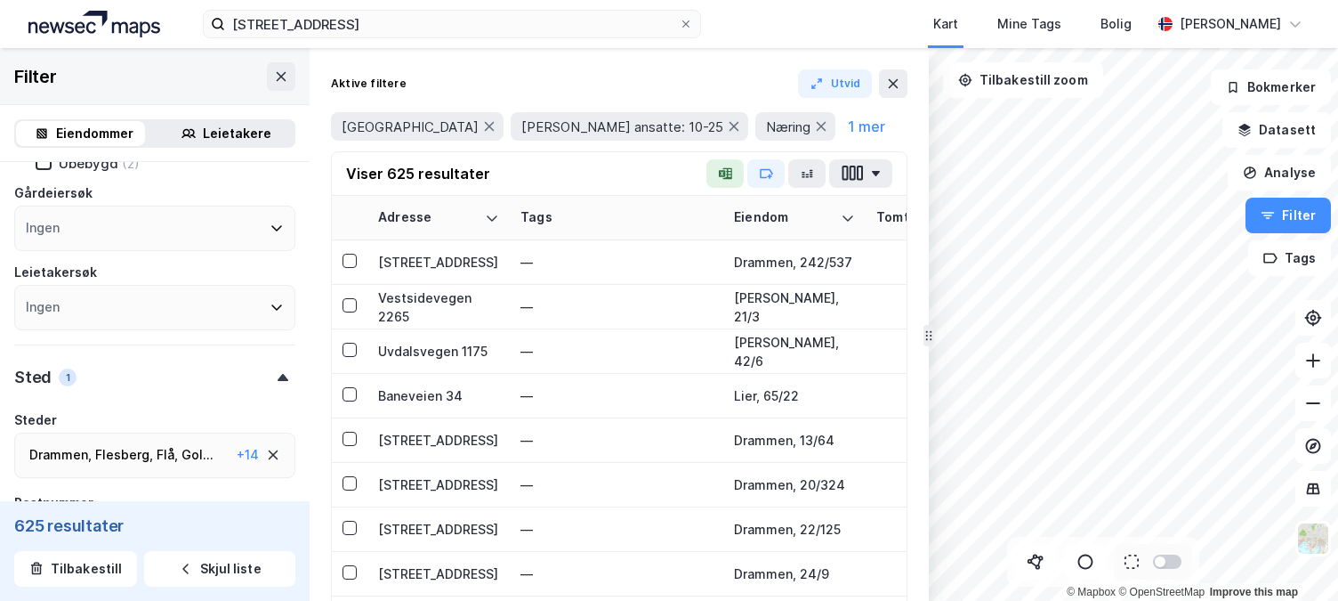
click at [278, 378] on icon at bounding box center [283, 377] width 11 height 7
click at [271, 378] on div at bounding box center [283, 377] width 25 height 7
click at [215, 454] on div "Drammen , [GEOGRAPHIC_DATA] , [GEOGRAPHIC_DATA] , [GEOGRAPHIC_DATA] , [GEOGRAPH…" at bounding box center [144, 454] width 230 height 21
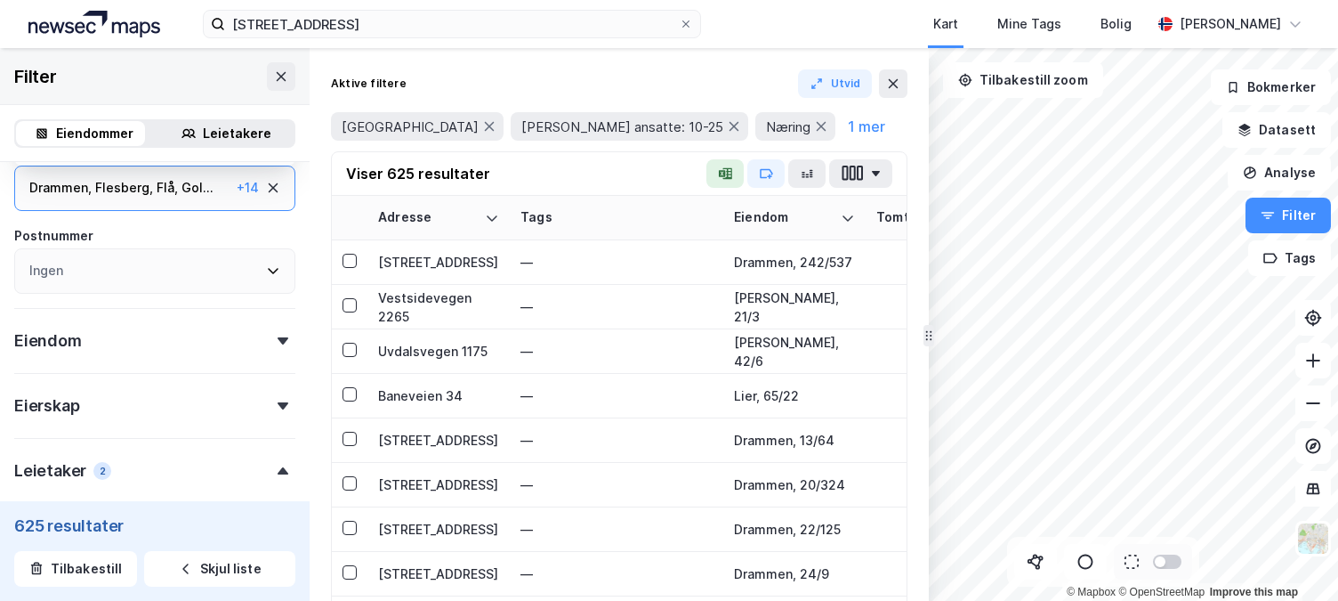
scroll to position [319, 0]
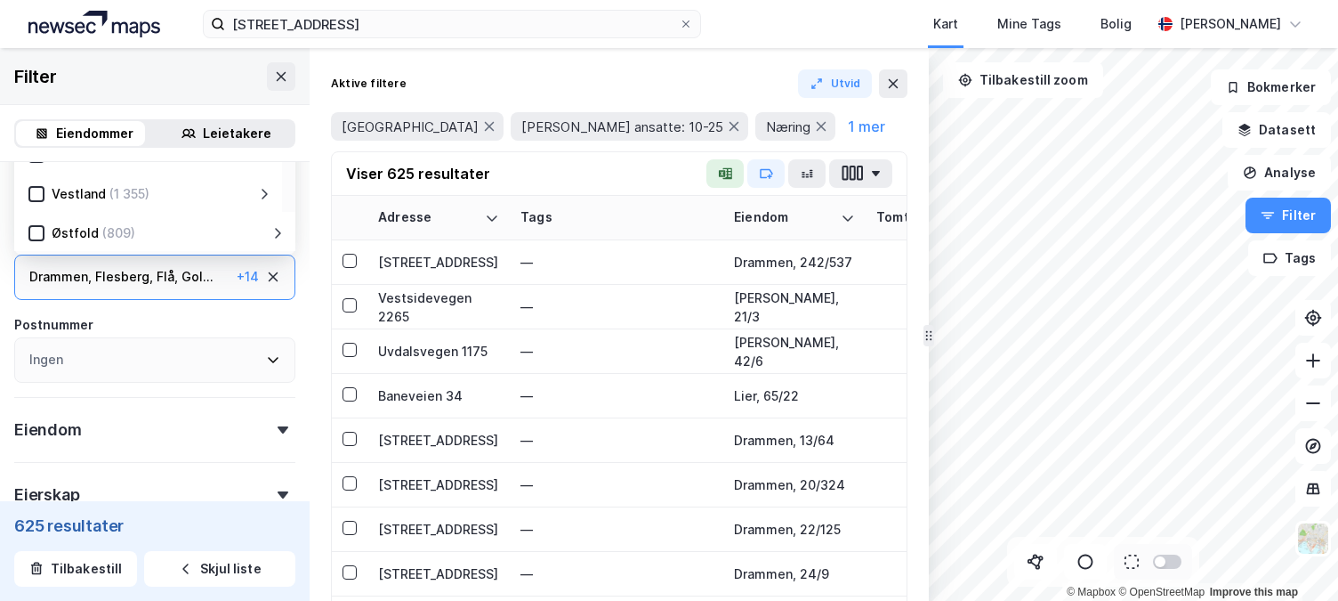
click at [266, 363] on icon at bounding box center [273, 359] width 14 height 14
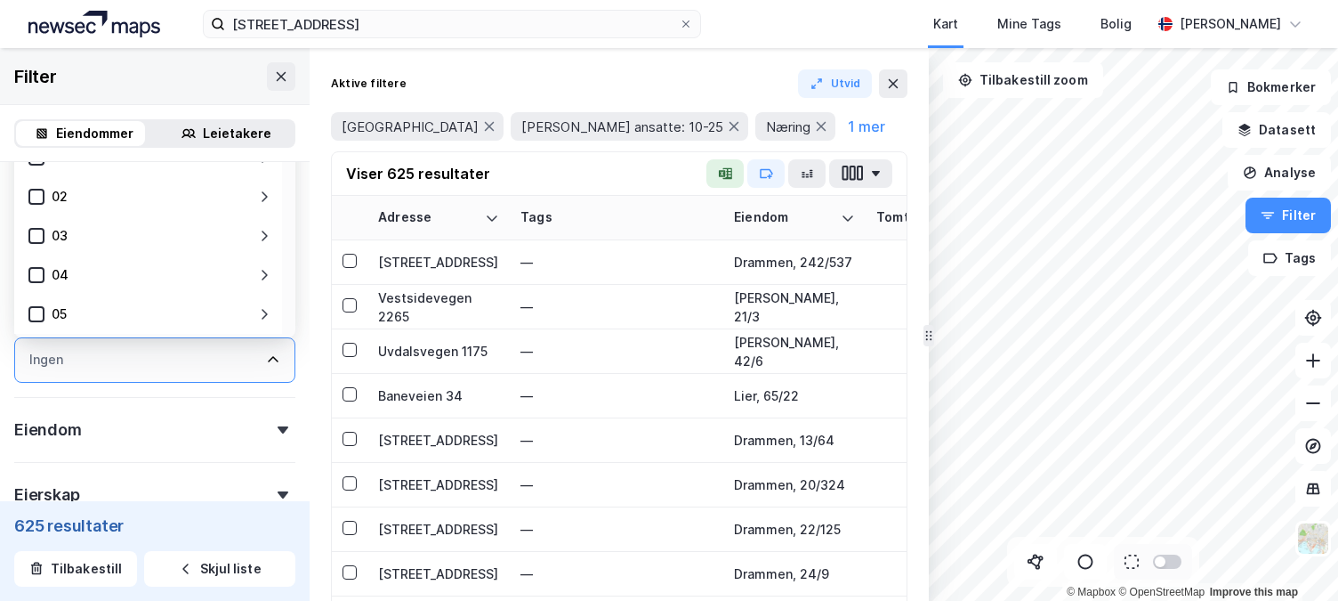
click at [210, 318] on div "05" at bounding box center [150, 313] width 213 height 21
click at [348, 258] on icon at bounding box center [349, 261] width 12 height 12
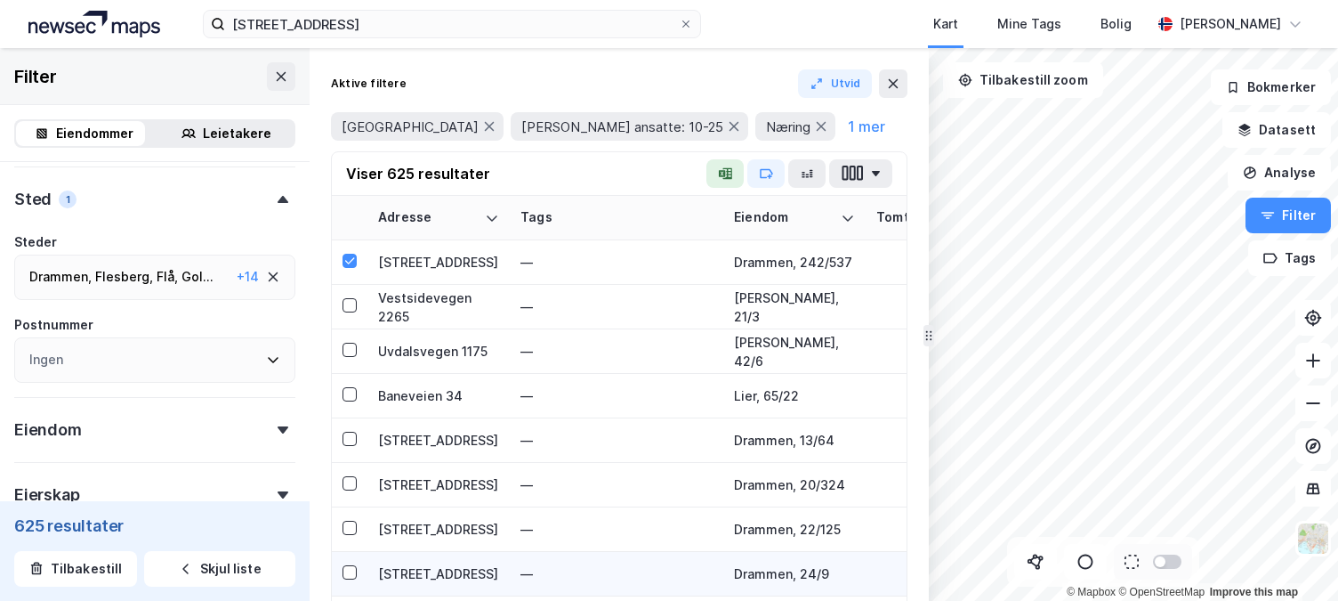
click at [347, 391] on icon at bounding box center [349, 394] width 12 height 12
click at [348, 442] on icon at bounding box center [349, 438] width 12 height 12
click at [352, 483] on icon at bounding box center [350, 483] width 10 height 6
click at [352, 529] on icon at bounding box center [349, 527] width 12 height 12
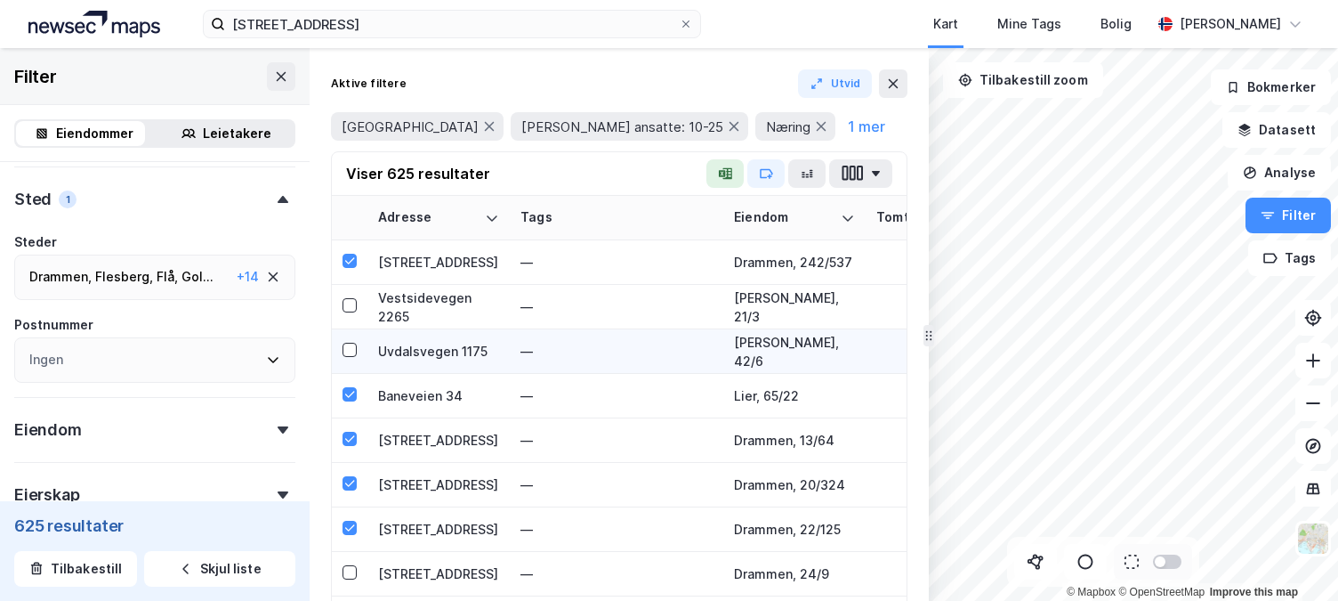
click at [350, 572] on icon at bounding box center [349, 572] width 12 height 12
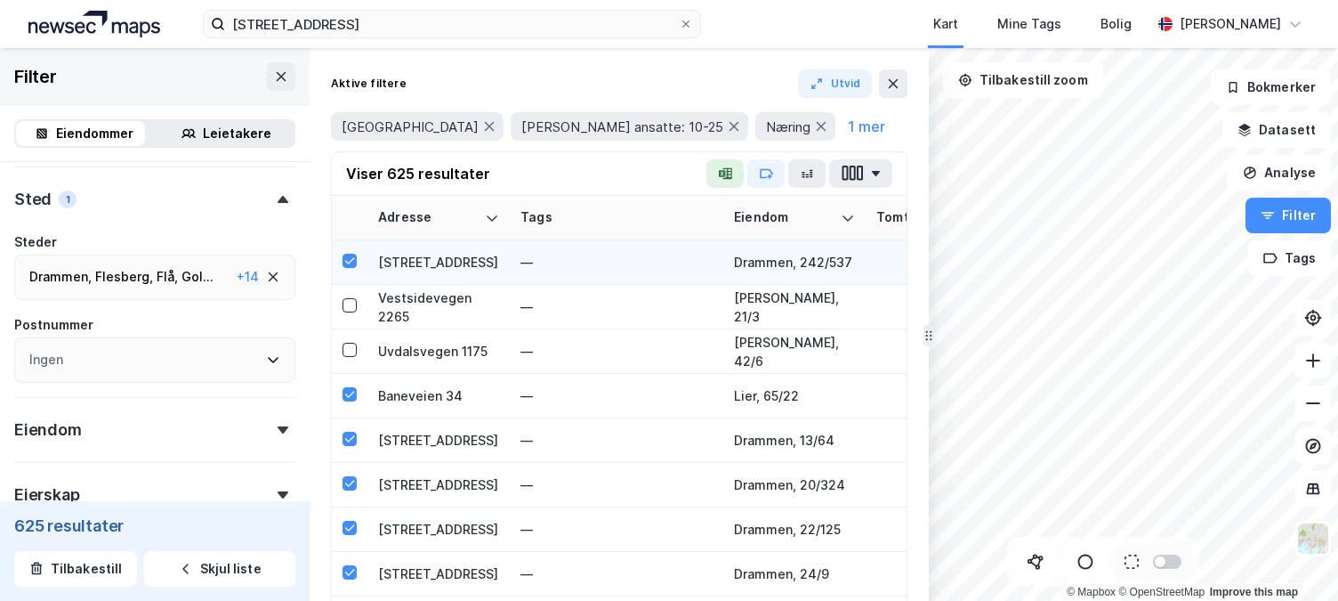
click at [345, 398] on icon at bounding box center [349, 394] width 12 height 12
click at [347, 439] on icon at bounding box center [349, 438] width 12 height 12
click at [346, 488] on icon at bounding box center [349, 483] width 12 height 12
click at [352, 525] on icon at bounding box center [349, 527] width 12 height 12
click at [352, 574] on icon at bounding box center [349, 572] width 12 height 12
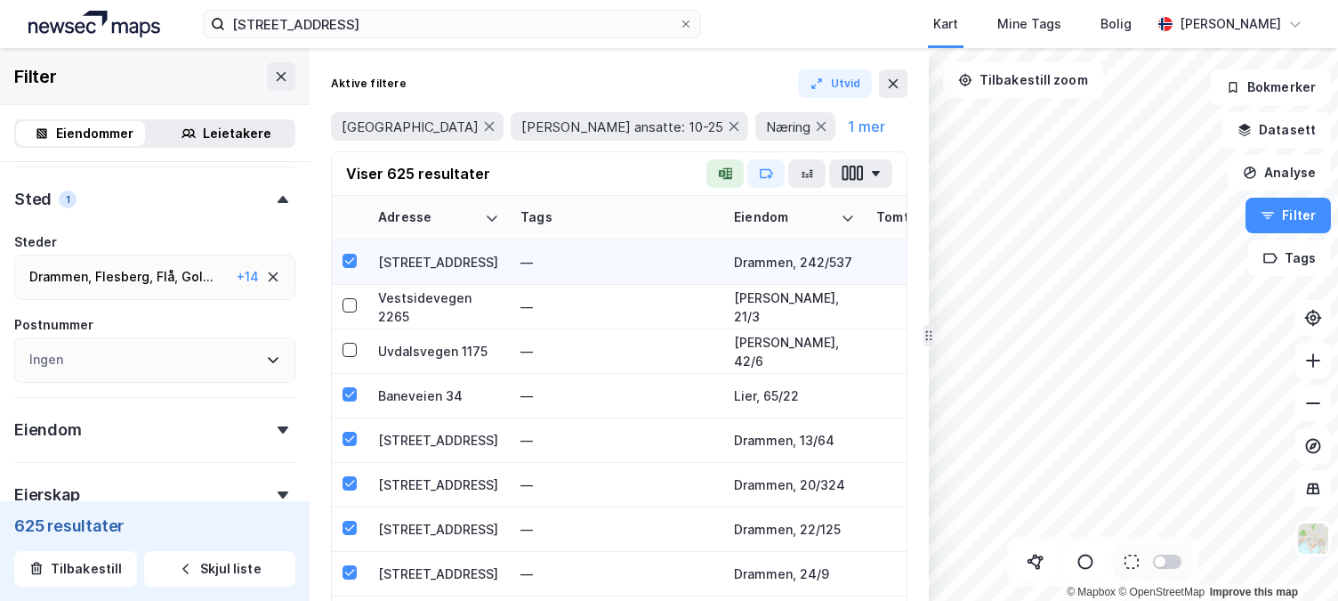
click at [352, 255] on icon at bounding box center [349, 261] width 12 height 12
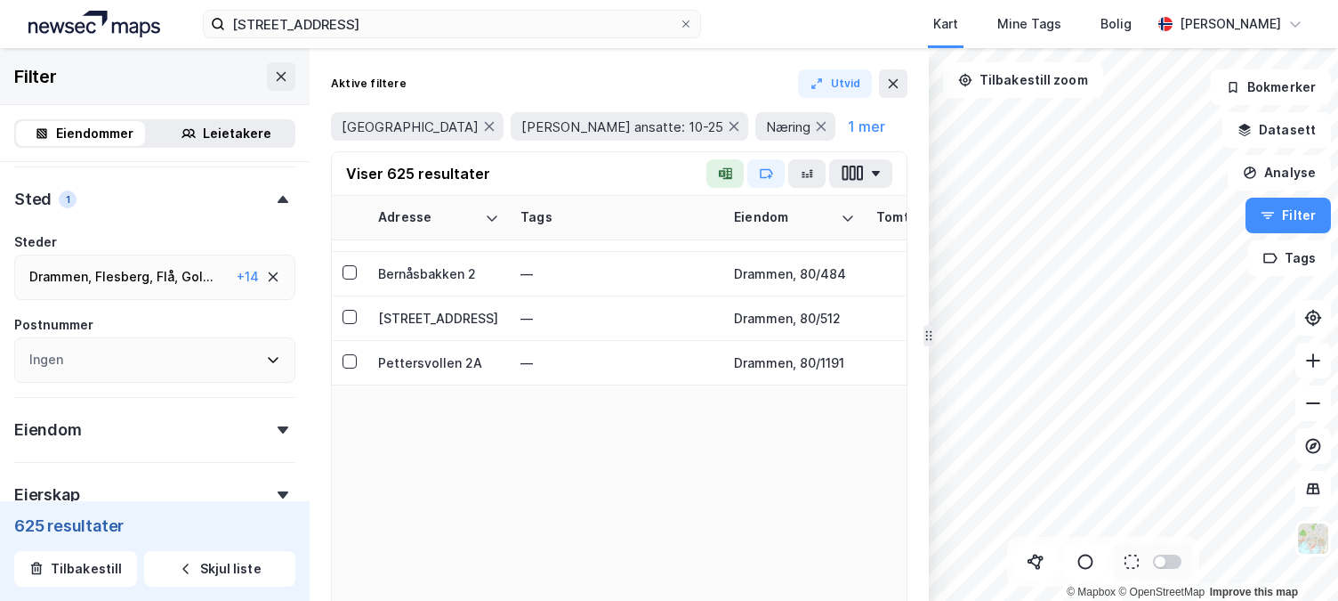
scroll to position [0, 0]
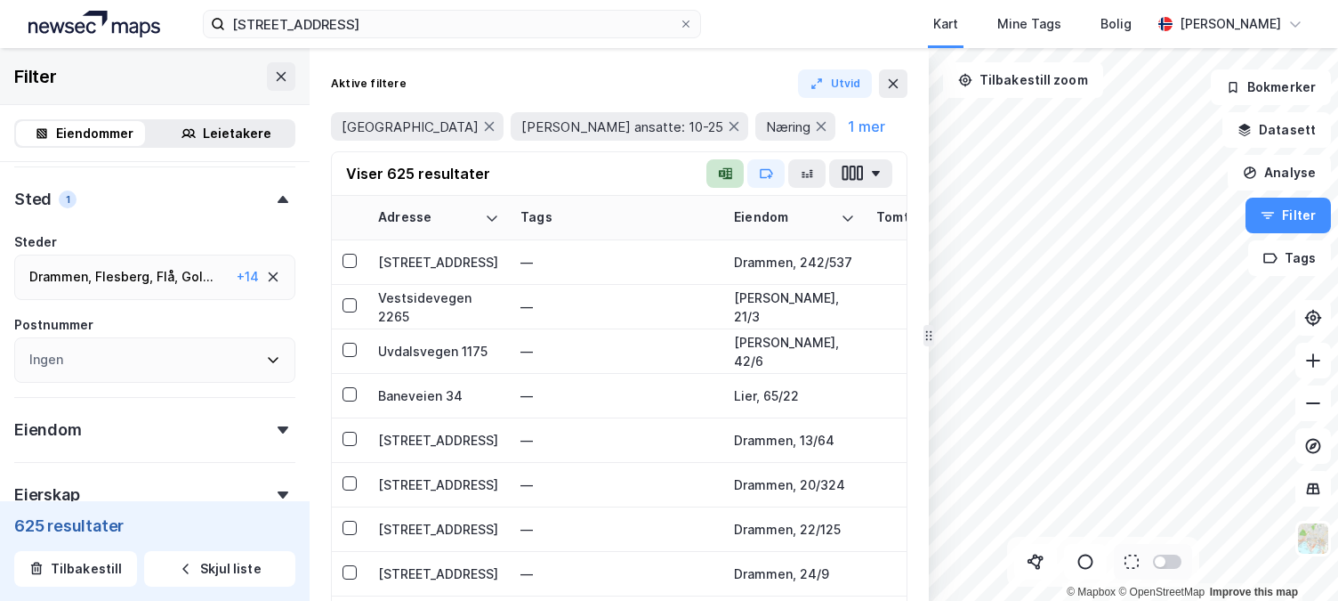
click at [723, 174] on icon "button" at bounding box center [722, 173] width 7 height 7
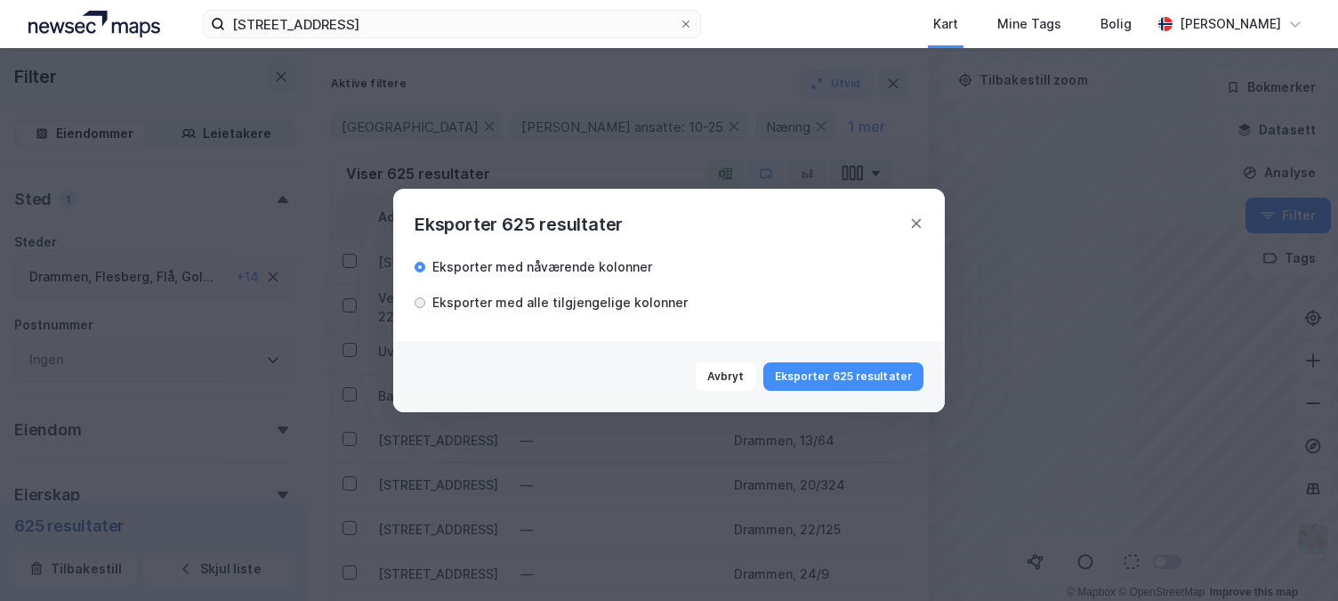
click at [424, 302] on div at bounding box center [420, 302] width 11 height 11
click at [877, 376] on button "Eksporter 625 resultater" at bounding box center [844, 376] width 160 height 28
